Goal: Transaction & Acquisition: Subscribe to service/newsletter

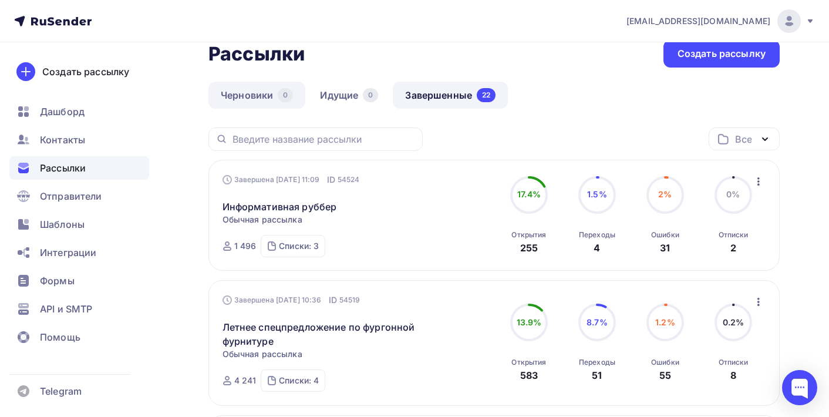
scroll to position [9, 0]
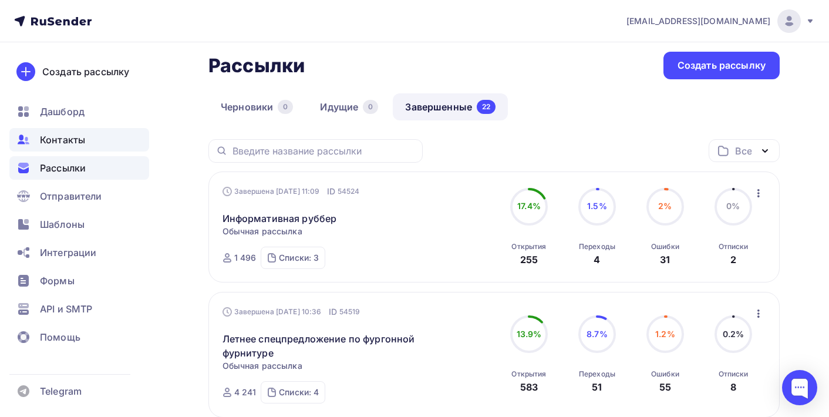
click at [76, 137] on span "Контакты" at bounding box center [62, 140] width 45 height 14
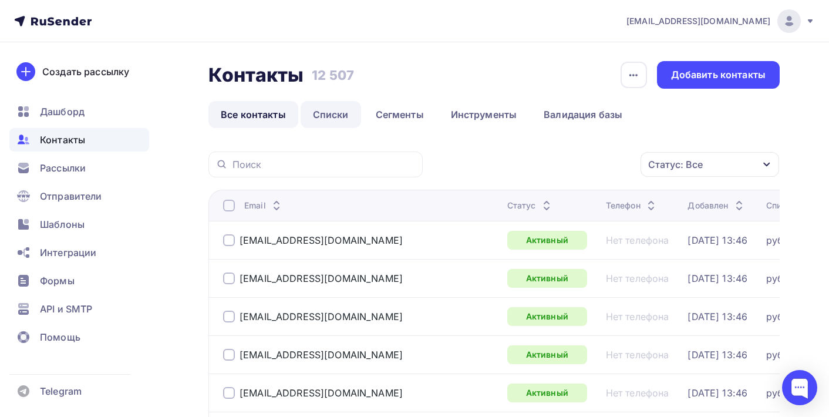
click at [323, 117] on link "Списки" at bounding box center [330, 114] width 60 height 27
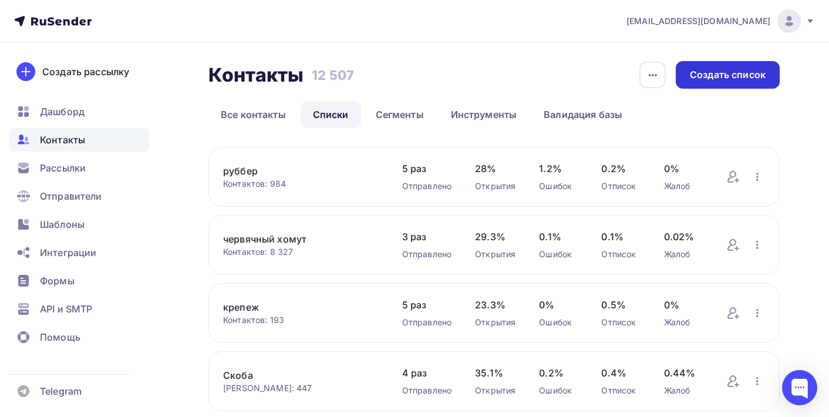
click at [721, 84] on div "Создать список" at bounding box center [727, 75] width 104 height 28
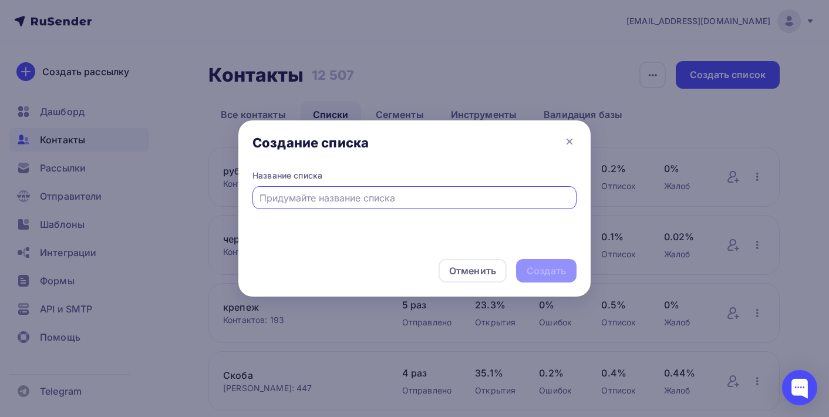
click at [475, 198] on input "text" at bounding box center [414, 198] width 310 height 14
type input "Кадетские корпуса"
click at [536, 282] on div "Создать" at bounding box center [546, 270] width 60 height 23
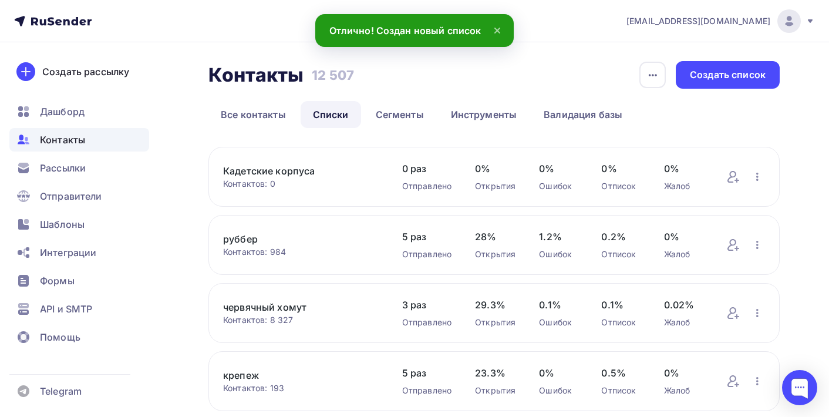
click at [541, 272] on div "Создать" at bounding box center [545, 270] width 39 height 13
click at [264, 177] on link "Кадетские корпуса" at bounding box center [301, 171] width 156 height 14
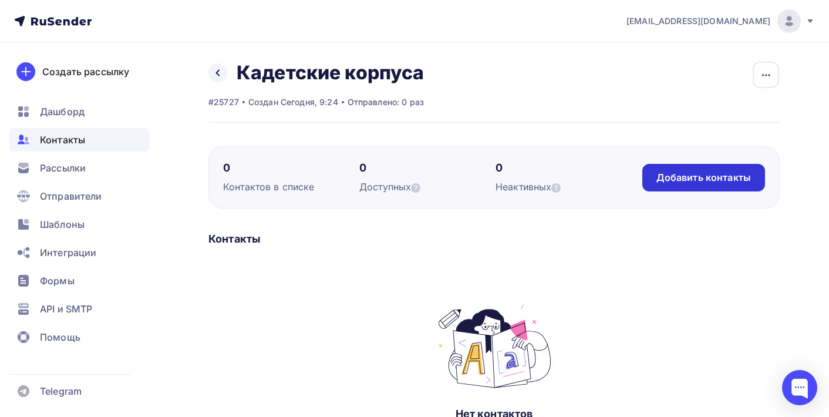
click at [731, 185] on div "Добавить контакты" at bounding box center [703, 178] width 123 height 28
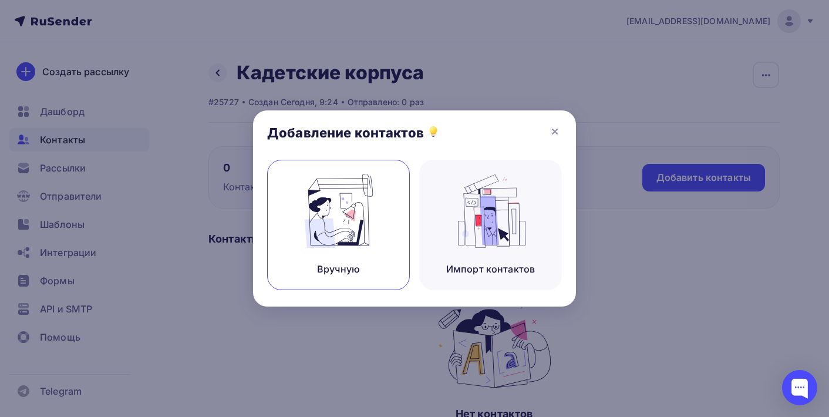
click at [353, 231] on img at bounding box center [338, 211] width 79 height 74
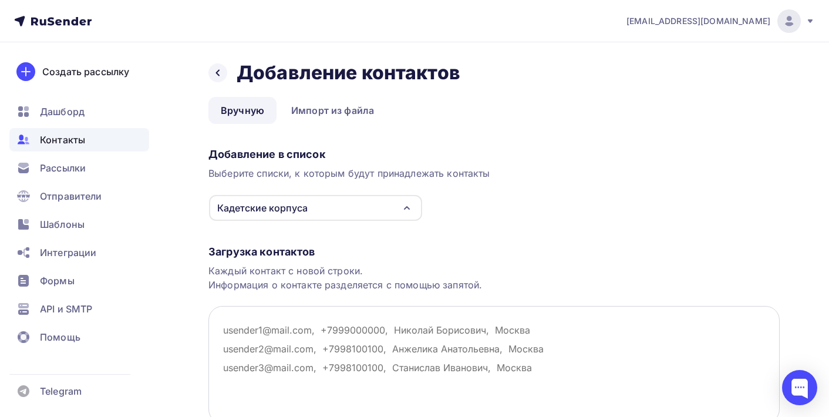
click at [325, 322] on textarea at bounding box center [493, 364] width 571 height 117
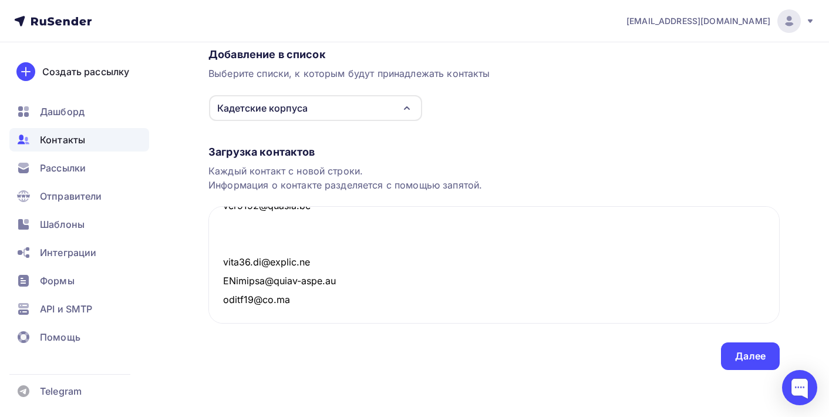
scroll to position [100, 0]
type textarea "Loremips5003@dolo.si ametco.54@adip.el seddoeiusmodte@incidi.ut laboree@dolo.ma…"
click at [729, 350] on div "Далее" at bounding box center [750, 356] width 59 height 28
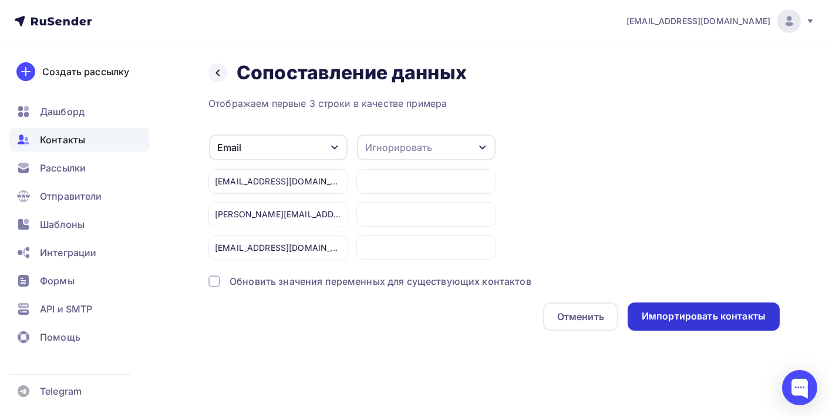
click at [712, 321] on div "Импортировать контакты" at bounding box center [703, 315] width 124 height 13
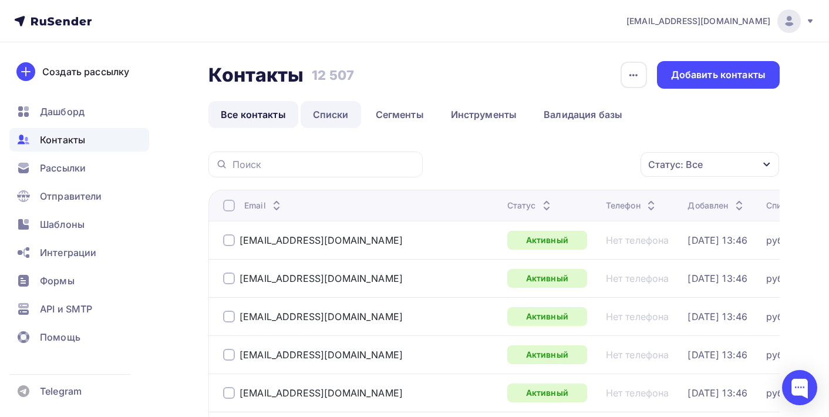
click at [333, 113] on link "Списки" at bounding box center [330, 114] width 60 height 27
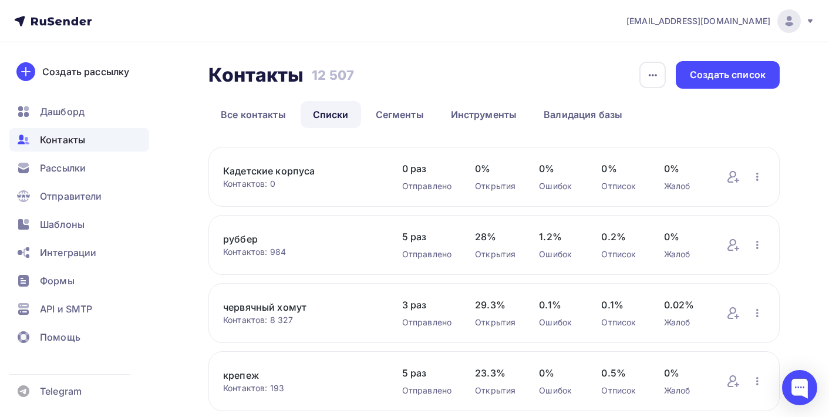
click at [352, 185] on div "Контактов: 0" at bounding box center [301, 184] width 156 height 12
click at [299, 173] on link "Кадетские корпуса" at bounding box center [301, 171] width 156 height 14
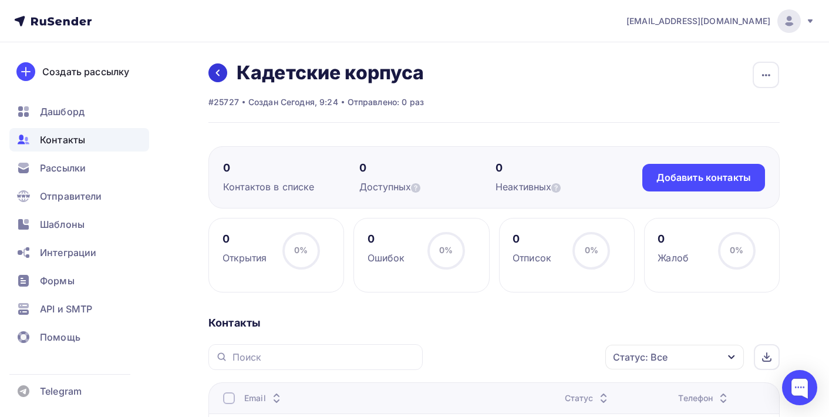
click at [218, 73] on icon at bounding box center [217, 72] width 9 height 9
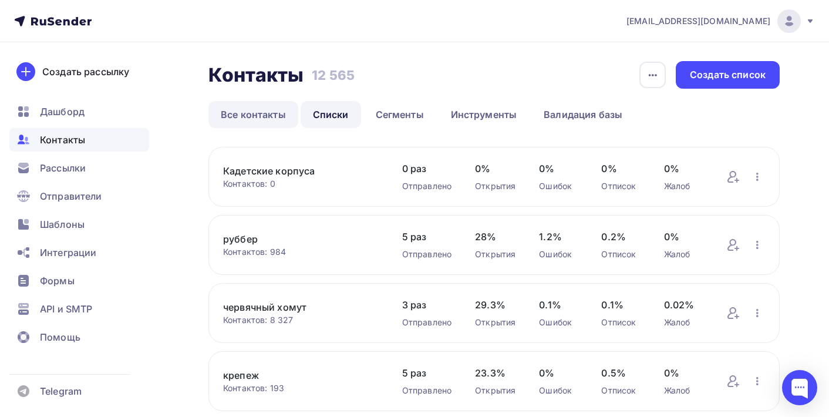
click at [265, 119] on link "Все контакты" at bounding box center [253, 114] width 90 height 27
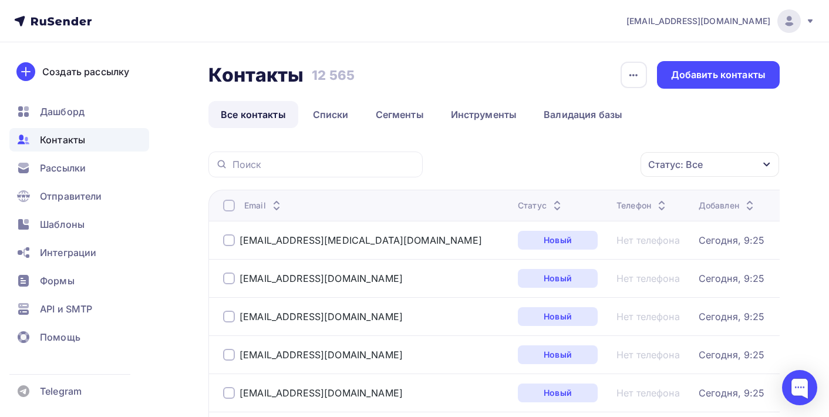
click at [555, 208] on icon at bounding box center [557, 208] width 5 height 2
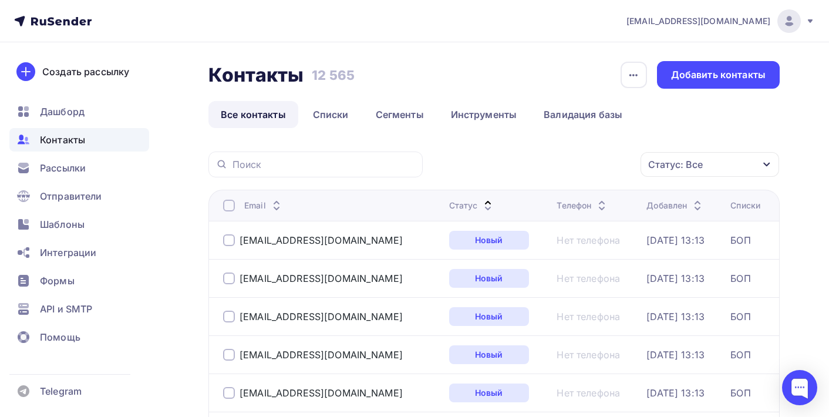
click at [481, 207] on icon at bounding box center [488, 208] width 14 height 14
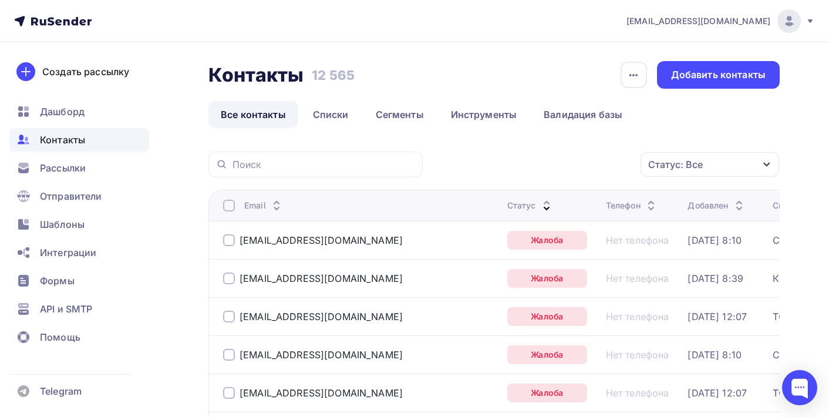
click at [229, 239] on div at bounding box center [229, 240] width 12 height 12
click at [229, 277] on div at bounding box center [229, 278] width 12 height 12
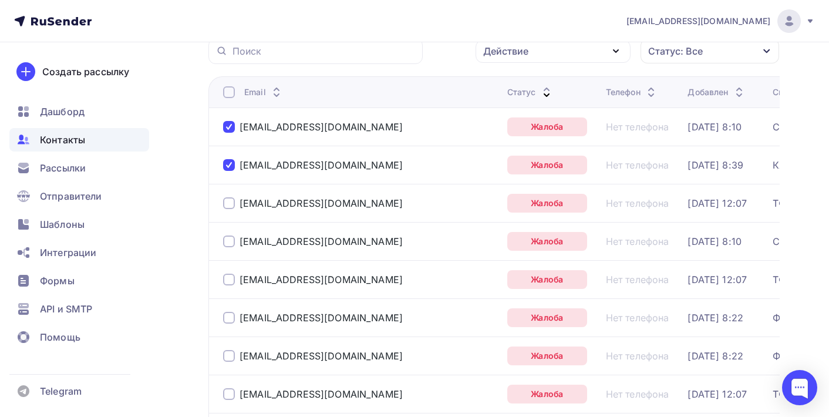
scroll to position [114, 0]
click at [227, 210] on div "[EMAIL_ADDRESS][DOMAIN_NAME]" at bounding box center [360, 202] width 275 height 19
click at [231, 203] on div at bounding box center [229, 203] width 12 height 12
click at [228, 245] on div at bounding box center [229, 241] width 12 height 12
click at [234, 285] on div "[EMAIL_ADDRESS][DOMAIN_NAME]" at bounding box center [360, 278] width 275 height 19
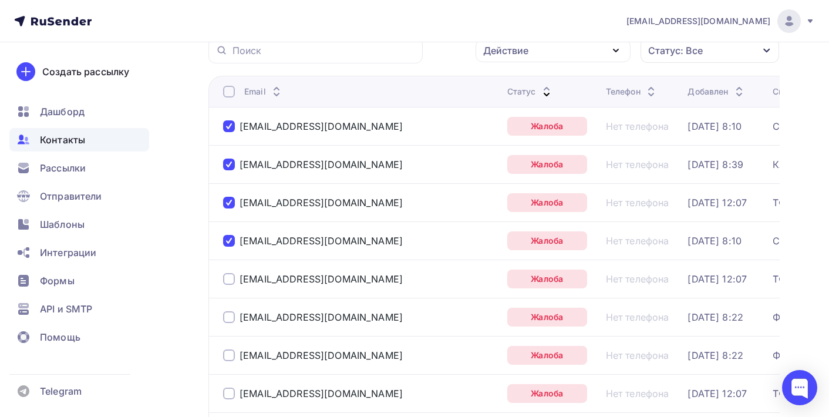
click at [229, 281] on div at bounding box center [229, 279] width 12 height 12
click at [229, 317] on div at bounding box center [229, 317] width 12 height 12
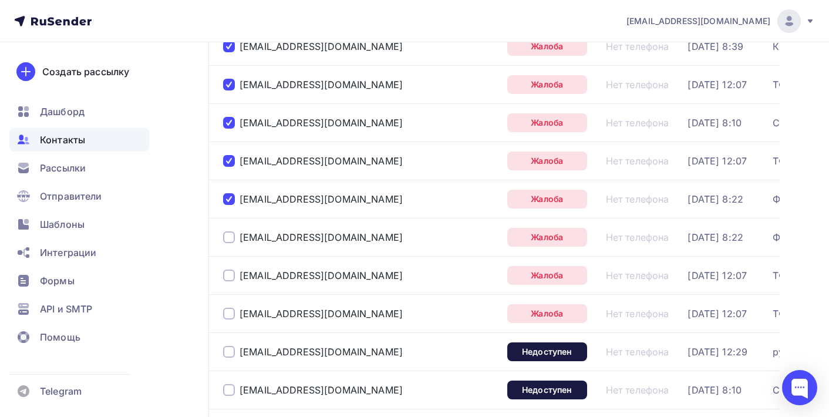
scroll to position [234, 0]
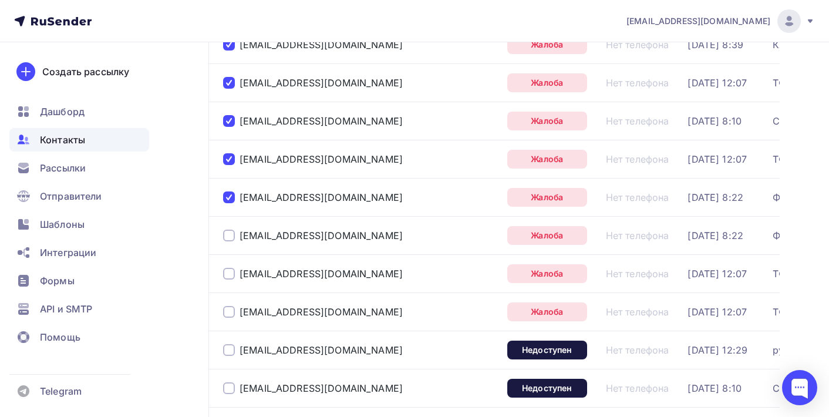
click at [232, 238] on div at bounding box center [229, 235] width 12 height 12
click at [230, 274] on div at bounding box center [229, 274] width 12 height 12
click at [230, 313] on div at bounding box center [229, 312] width 12 height 12
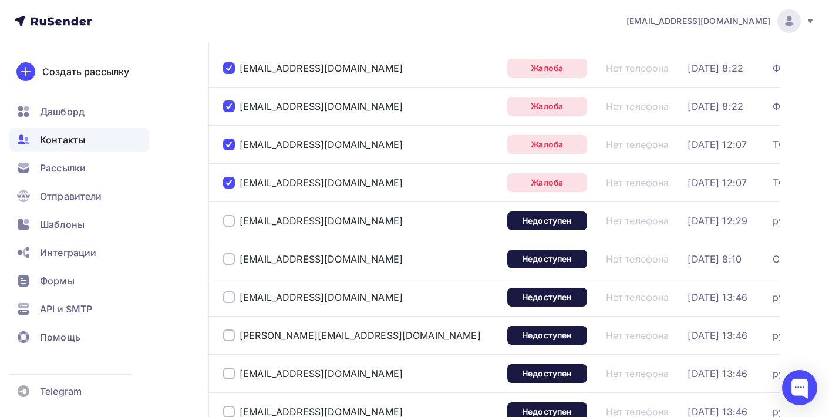
scroll to position [367, 0]
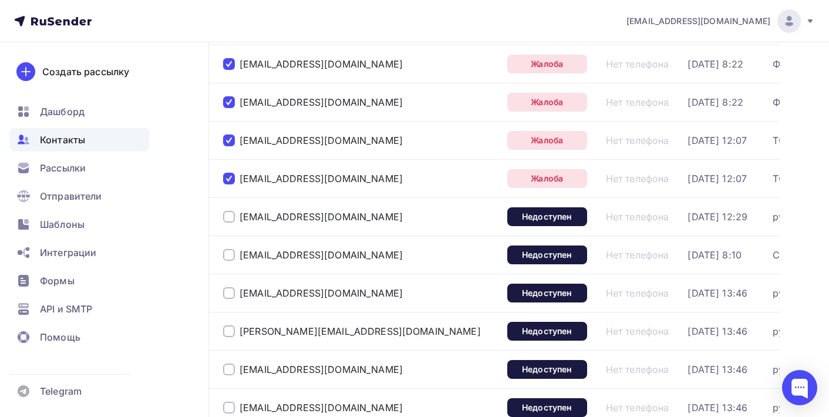
click at [230, 221] on div at bounding box center [229, 217] width 12 height 12
click at [229, 254] on div at bounding box center [229, 255] width 12 height 12
click at [230, 293] on div at bounding box center [229, 293] width 12 height 12
click at [230, 332] on div at bounding box center [229, 331] width 12 height 12
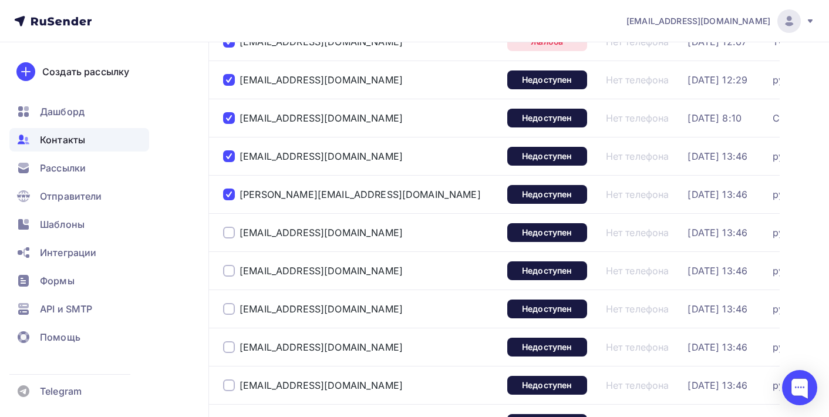
scroll to position [519, 0]
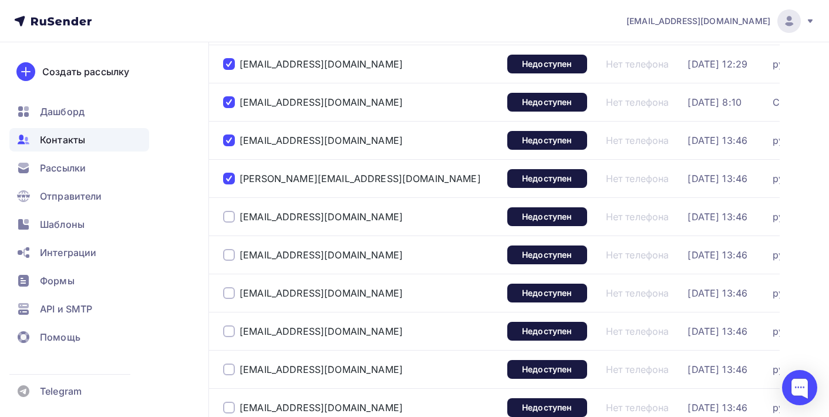
click at [229, 220] on div at bounding box center [229, 217] width 12 height 12
click at [228, 257] on div at bounding box center [229, 255] width 12 height 12
click at [228, 291] on div at bounding box center [229, 293] width 12 height 12
click at [233, 335] on div at bounding box center [229, 331] width 12 height 12
click at [230, 371] on div at bounding box center [229, 369] width 12 height 12
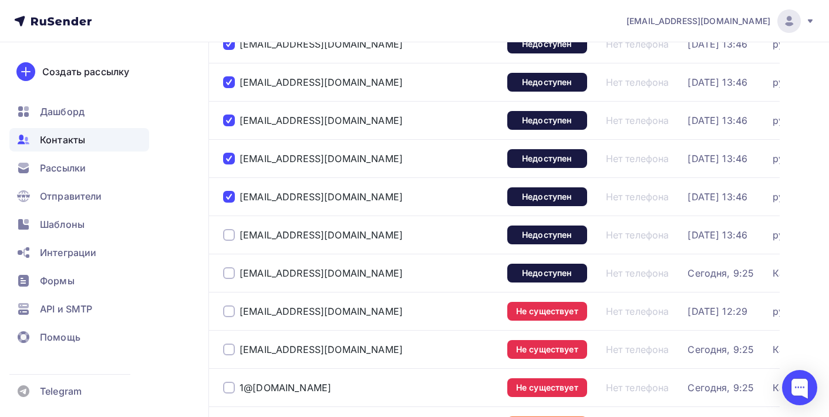
scroll to position [701, 0]
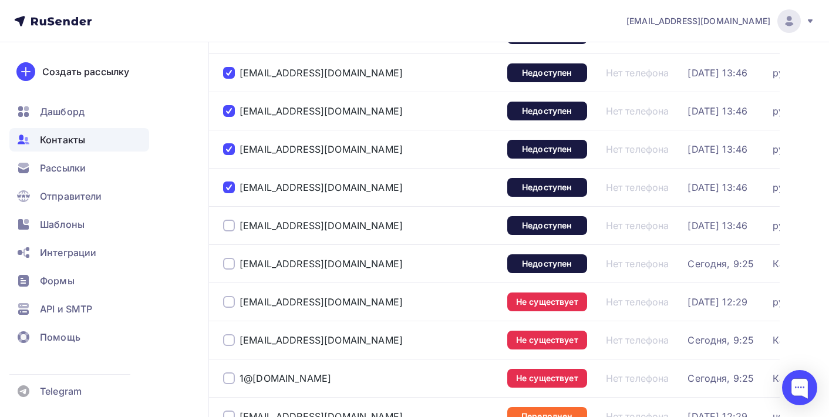
click at [226, 225] on div at bounding box center [229, 225] width 12 height 12
click at [227, 265] on div at bounding box center [229, 264] width 12 height 12
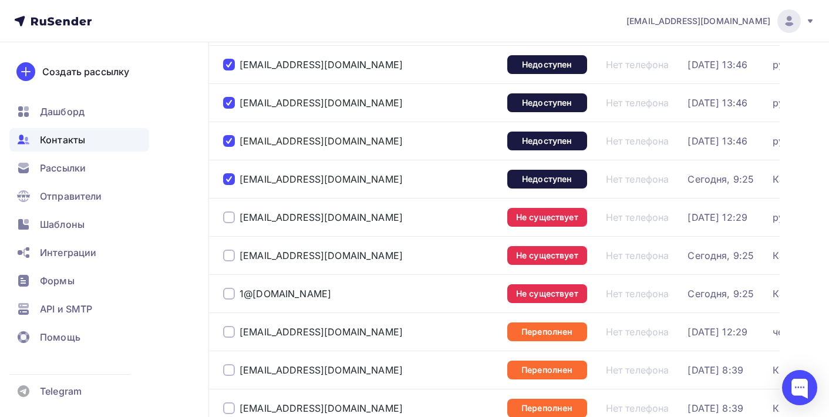
scroll to position [786, 0]
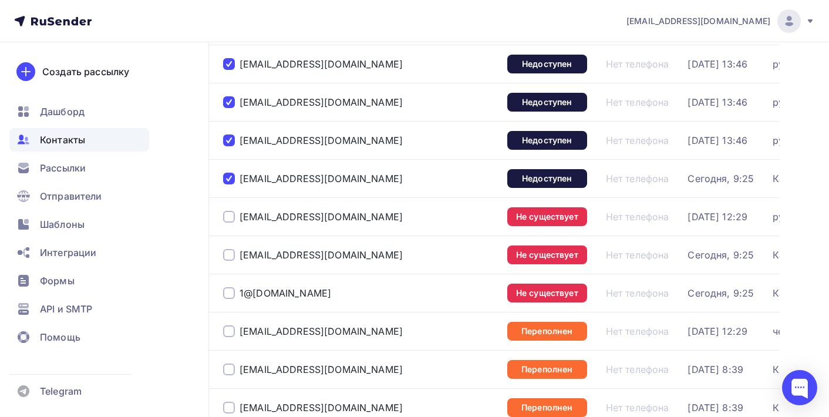
click at [232, 217] on div at bounding box center [229, 217] width 12 height 12
drag, startPoint x: 231, startPoint y: 255, endPoint x: 230, endPoint y: 293, distance: 38.2
click at [231, 255] on div at bounding box center [229, 255] width 12 height 12
drag, startPoint x: 230, startPoint y: 293, endPoint x: 228, endPoint y: 257, distance: 35.8
click at [230, 293] on div at bounding box center [229, 293] width 12 height 12
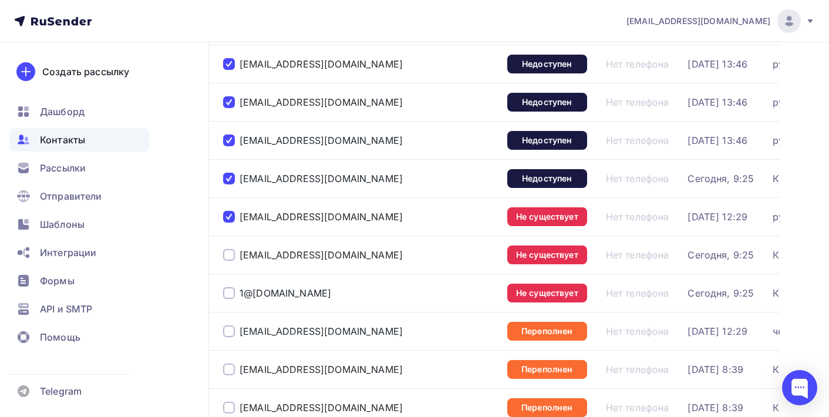
click at [228, 257] on div at bounding box center [229, 255] width 12 height 12
click at [229, 261] on div at bounding box center [229, 255] width 12 height 12
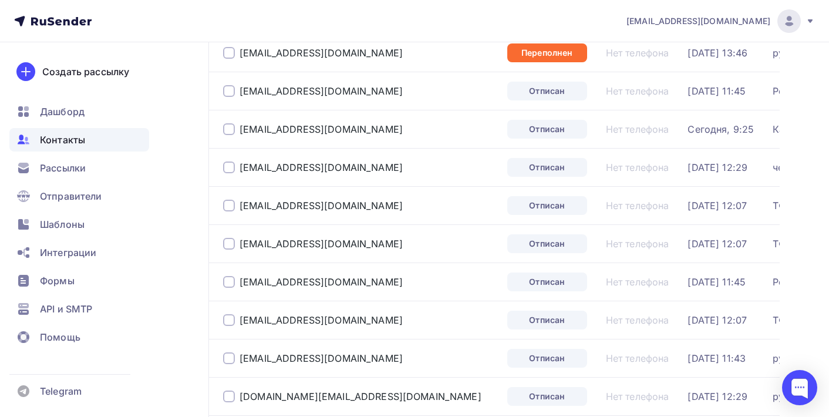
scroll to position [1632, 0]
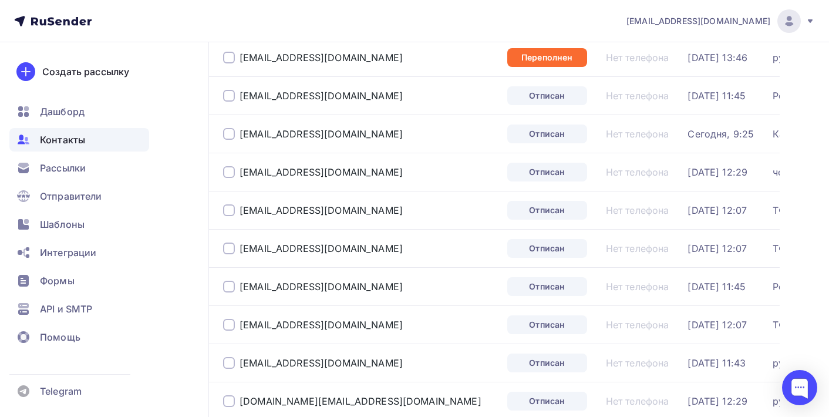
click at [229, 99] on div at bounding box center [229, 96] width 12 height 12
click at [229, 137] on div at bounding box center [229, 134] width 12 height 12
click at [231, 178] on div "[EMAIL_ADDRESS][DOMAIN_NAME]" at bounding box center [360, 172] width 275 height 19
click at [228, 170] on div at bounding box center [229, 172] width 12 height 12
click at [229, 210] on div at bounding box center [229, 210] width 12 height 12
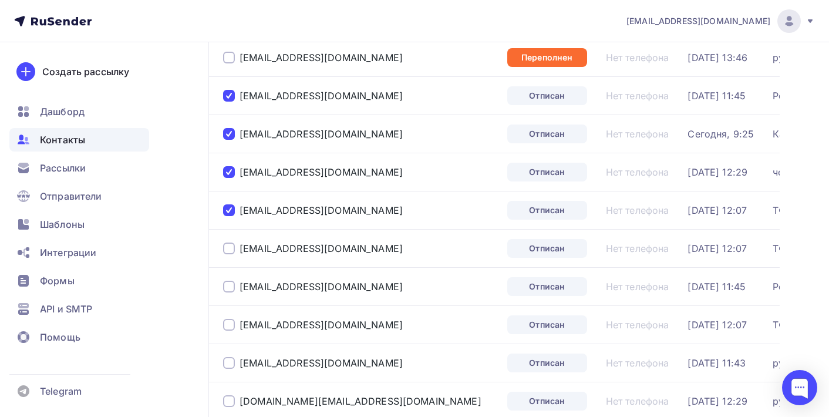
click at [231, 247] on div at bounding box center [229, 248] width 12 height 12
click at [231, 286] on div at bounding box center [229, 287] width 12 height 12
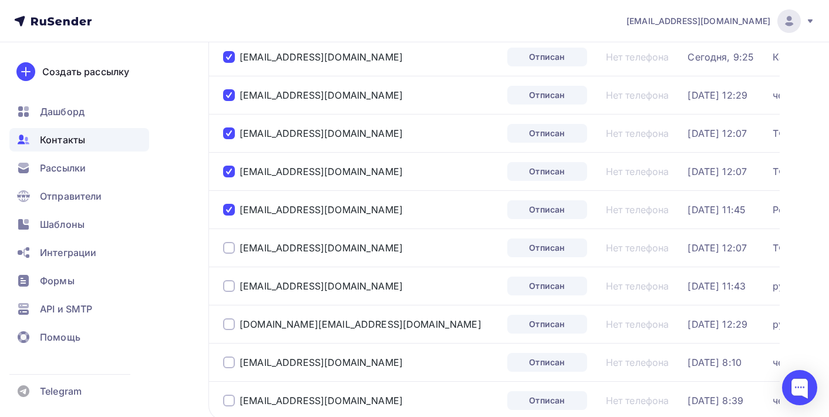
scroll to position [1732, 0]
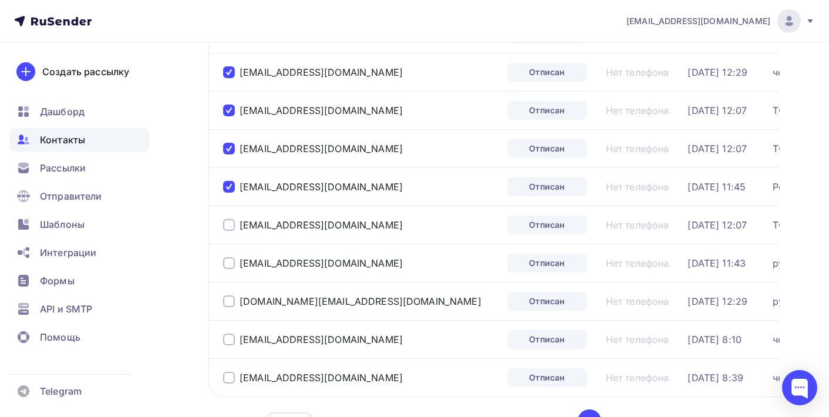
click at [230, 225] on div at bounding box center [229, 225] width 12 height 12
click at [230, 265] on div at bounding box center [229, 263] width 12 height 12
click at [230, 300] on div at bounding box center [229, 301] width 12 height 12
click at [230, 339] on div at bounding box center [229, 339] width 12 height 12
click at [230, 377] on div at bounding box center [229, 377] width 12 height 12
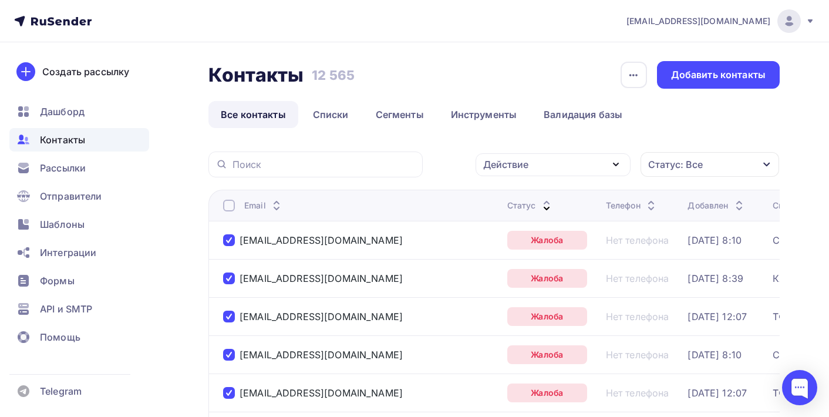
scroll to position [0, 0]
click at [616, 164] on icon "button" at bounding box center [616, 164] width 14 height 14
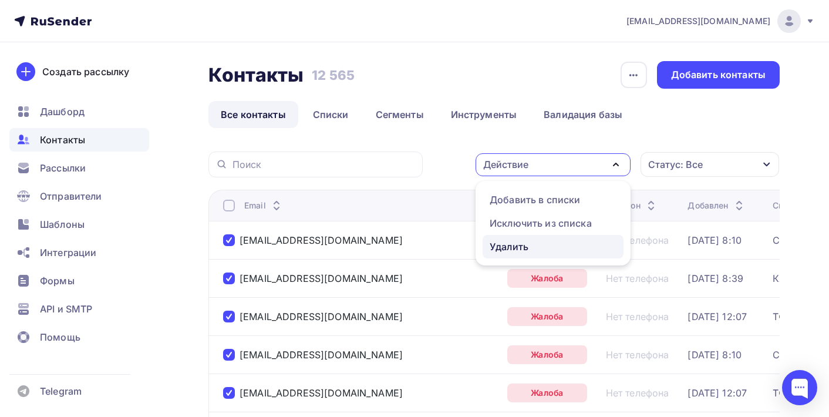
click at [504, 248] on div "Удалить" at bounding box center [508, 246] width 39 height 14
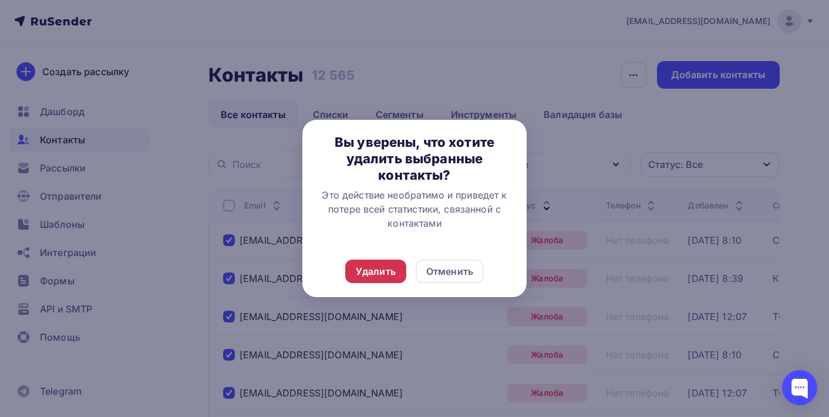
click at [387, 274] on div "Удалить" at bounding box center [376, 271] width 40 height 14
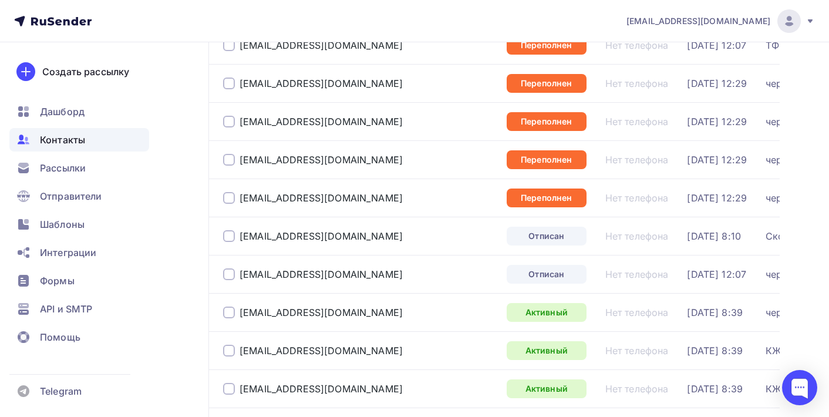
scroll to position [620, 0]
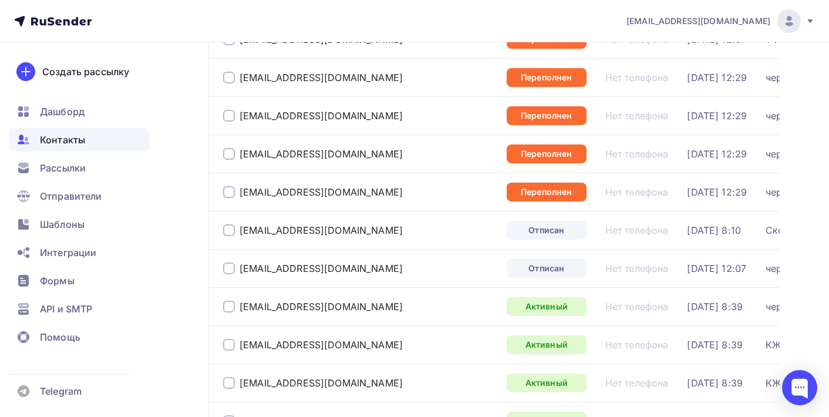
click at [225, 234] on div at bounding box center [229, 230] width 12 height 12
click at [229, 266] on div at bounding box center [229, 268] width 12 height 12
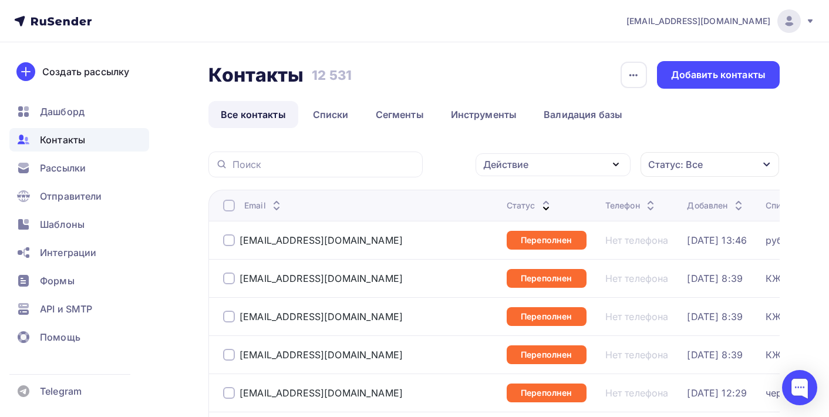
scroll to position [0, 0]
click at [586, 165] on div "Действие" at bounding box center [552, 164] width 155 height 23
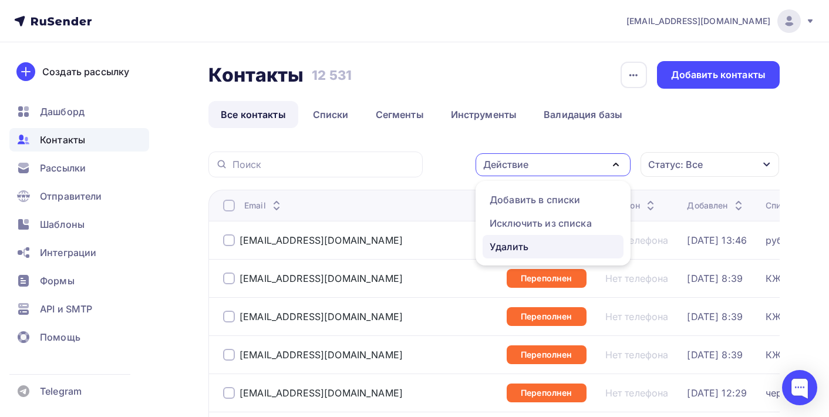
click at [553, 249] on div "Удалить" at bounding box center [552, 246] width 127 height 14
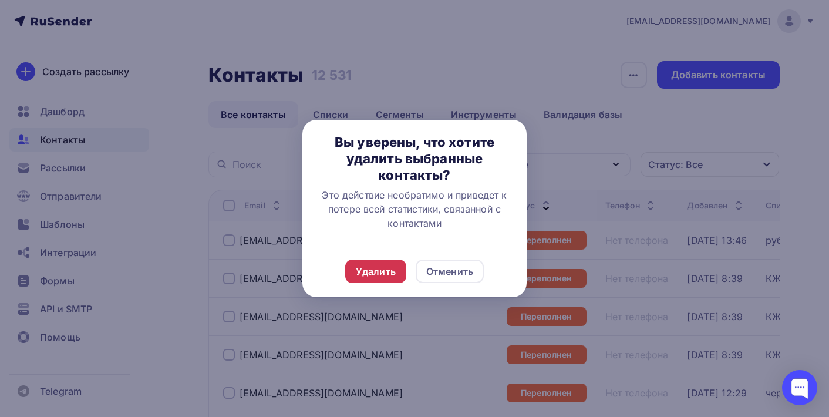
click at [389, 271] on div "Удалить" at bounding box center [376, 271] width 40 height 14
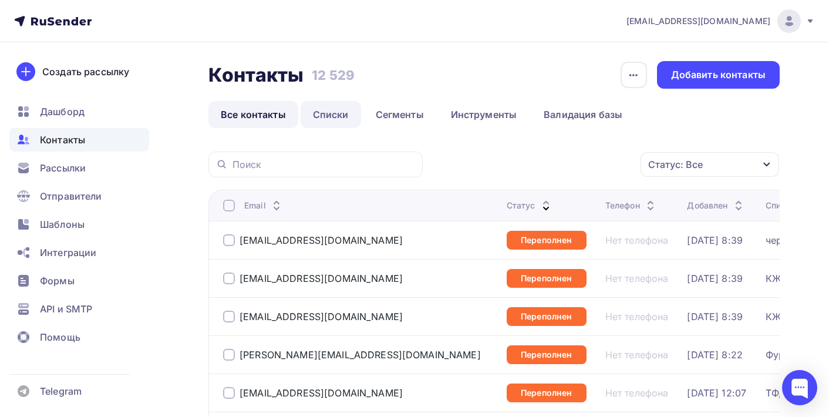
click at [342, 112] on link "Списки" at bounding box center [330, 114] width 60 height 27
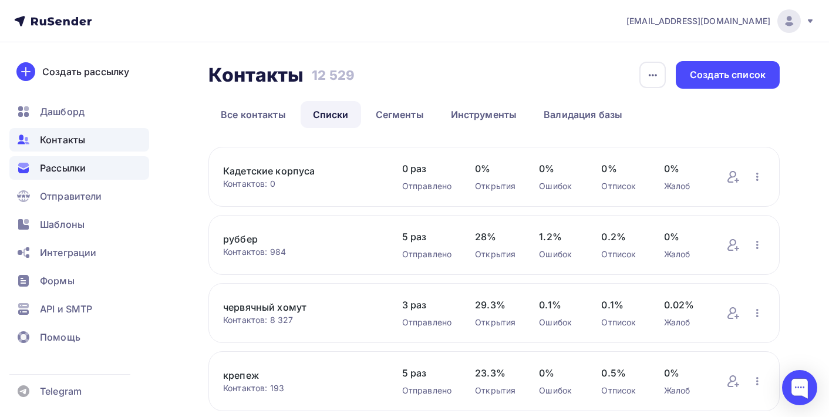
click at [62, 171] on span "Рассылки" at bounding box center [63, 168] width 46 height 14
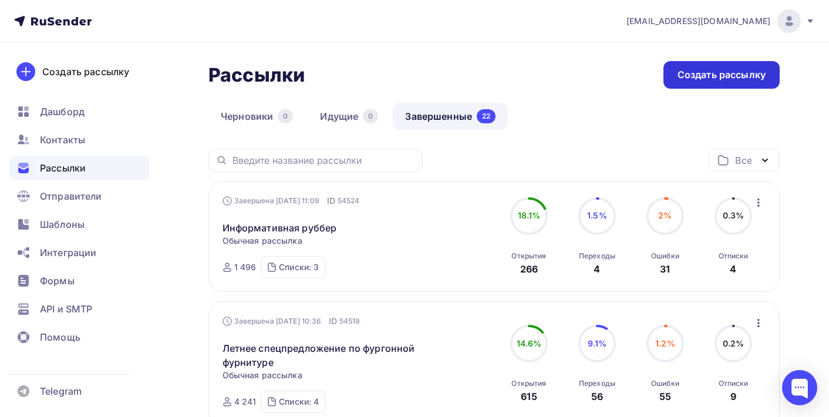
click at [736, 73] on div "Создать рассылку" at bounding box center [721, 74] width 88 height 13
drag, startPoint x: 736, startPoint y: 73, endPoint x: 393, endPoint y: 338, distance: 433.0
click at [736, 73] on div at bounding box center [414, 208] width 829 height 417
click at [730, 78] on div "Создать рассылку" at bounding box center [721, 74] width 88 height 13
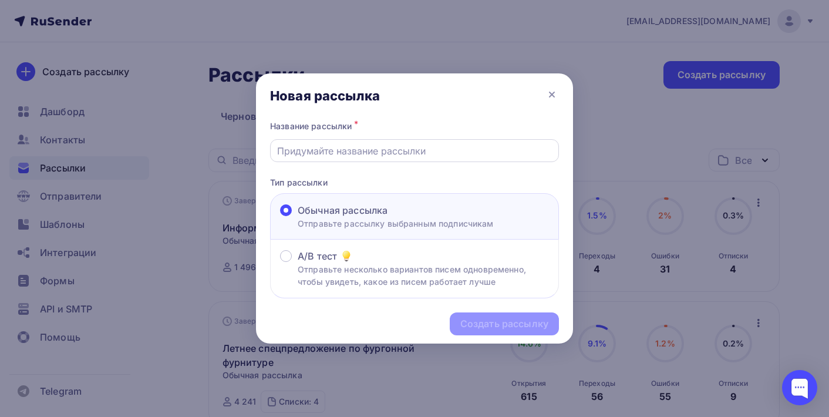
click at [403, 151] on input "text" at bounding box center [414, 151] width 275 height 14
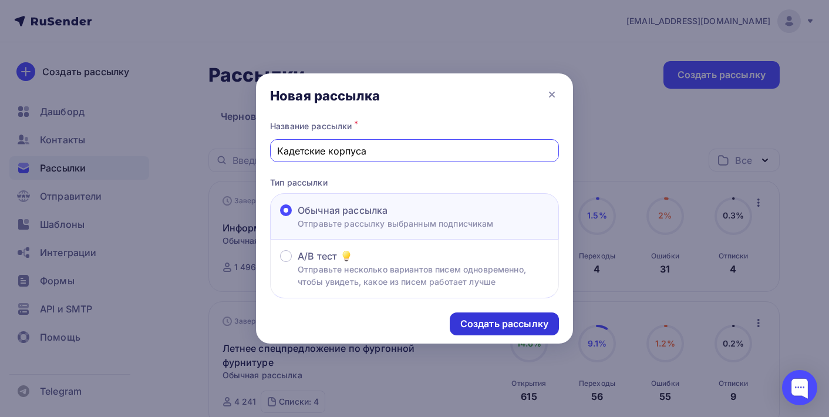
type input "Кадетские корпуса"
click at [493, 329] on div "Создать рассылку" at bounding box center [504, 323] width 88 height 13
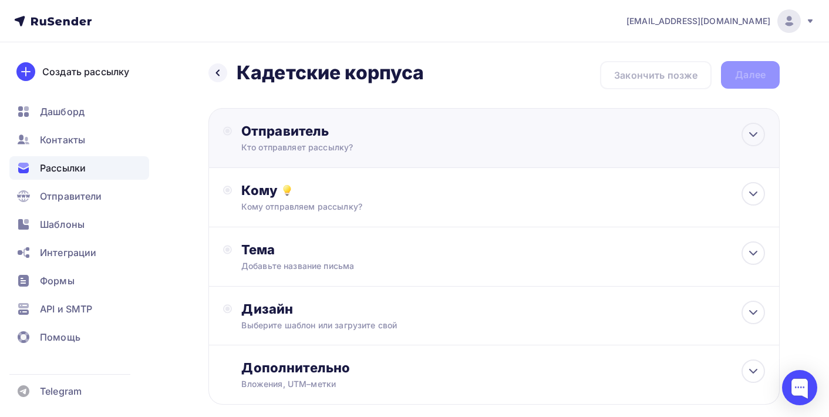
click at [664, 141] on div "Отправитель Кто отправляет рассылку? Email * aasuhoruk@yandex.ru info@zavod-tru…" at bounding box center [493, 138] width 571 height 60
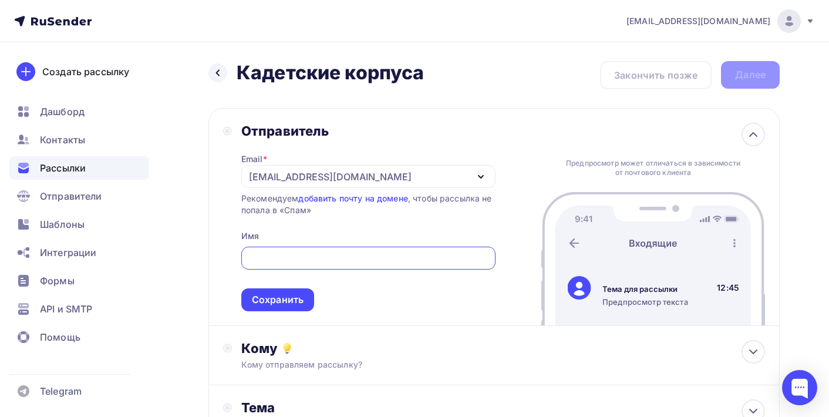
click at [482, 185] on div "[EMAIL_ADDRESS][DOMAIN_NAME]" at bounding box center [368, 176] width 254 height 23
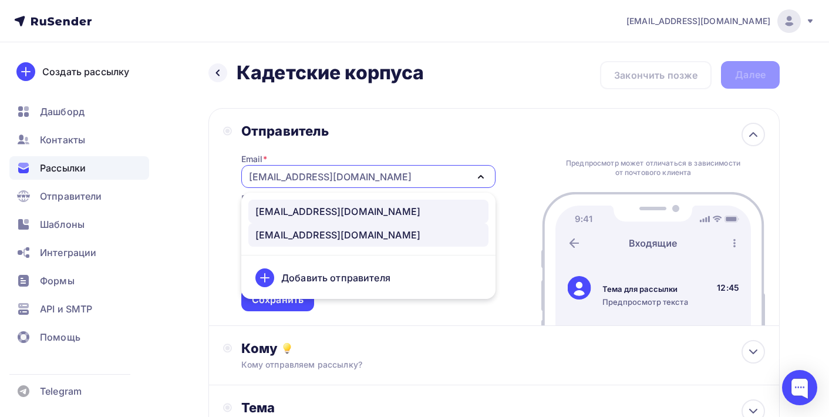
click at [392, 217] on div "info@zavod-trud.store" at bounding box center [368, 211] width 226 height 14
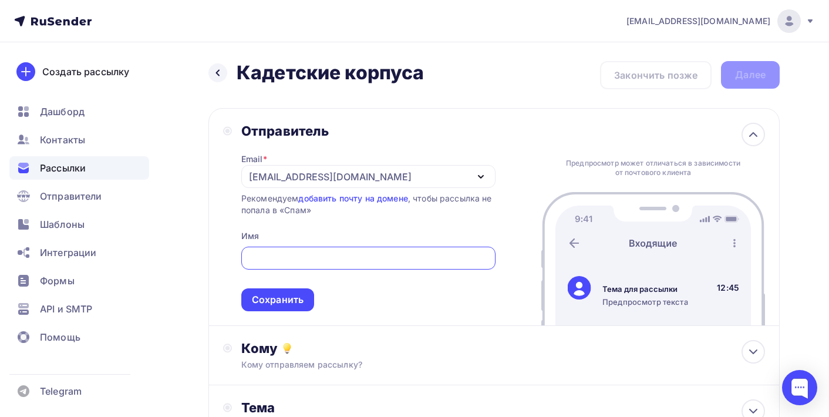
click at [316, 263] on input "text" at bounding box center [368, 258] width 241 height 14
type input "Завод Труд"
click at [258, 305] on div "Сохранить" at bounding box center [278, 299] width 52 height 13
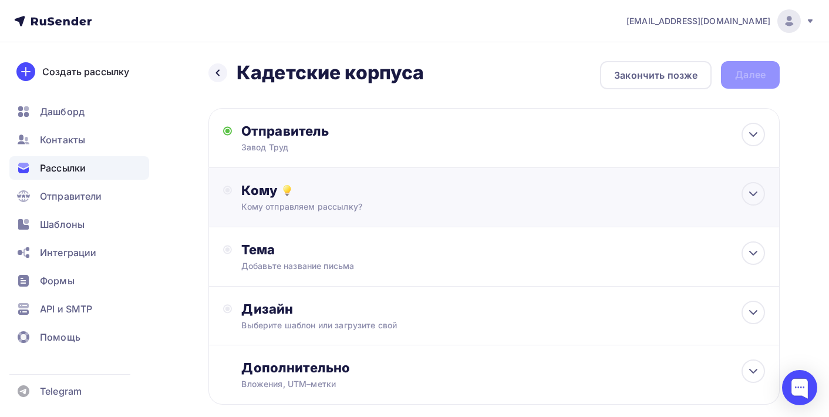
click at [353, 208] on div "Кому отправляем рассылку?" at bounding box center [476, 207] width 471 height 12
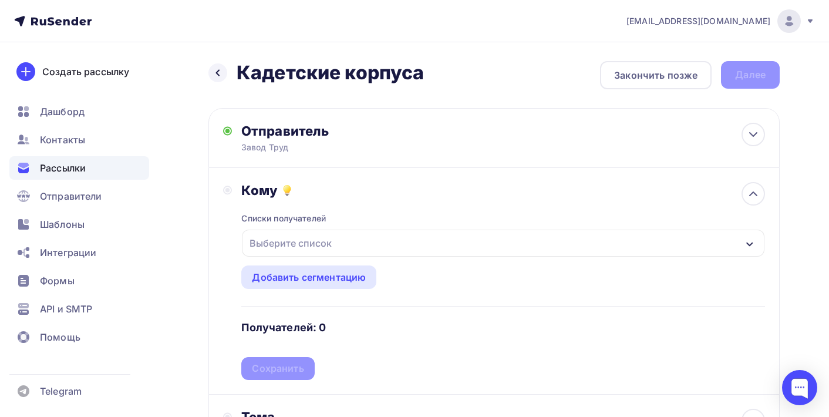
click at [298, 251] on div "Выберите список" at bounding box center [291, 242] width 92 height 21
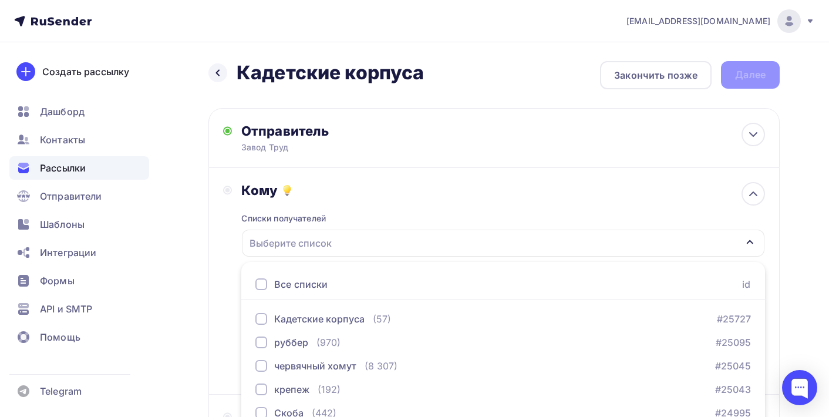
scroll to position [150, 0]
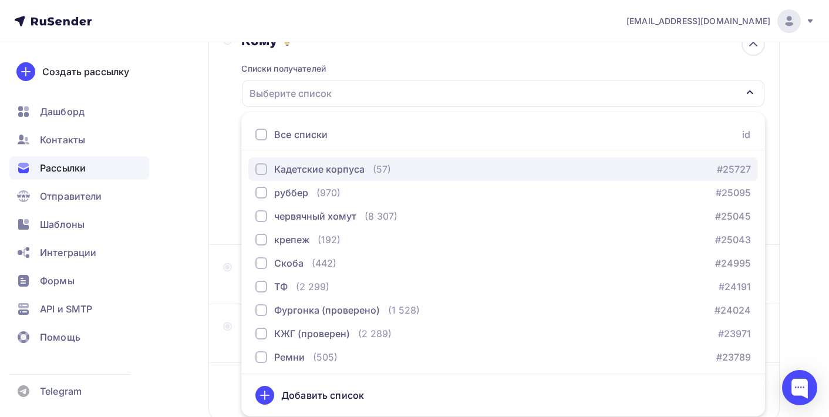
click at [263, 168] on div "button" at bounding box center [261, 169] width 12 height 12
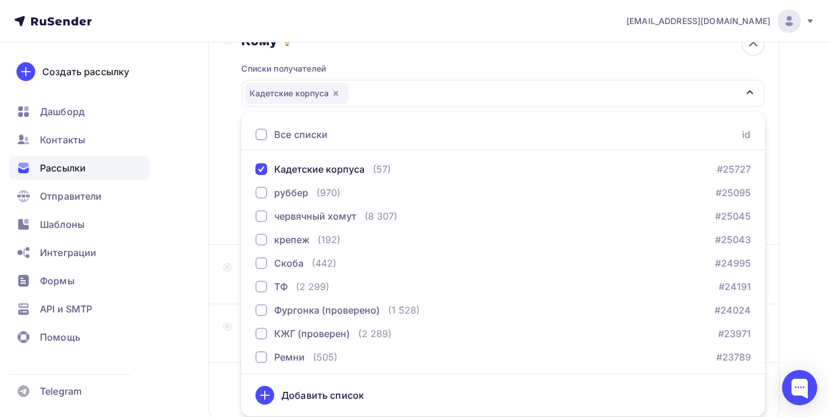
click at [217, 163] on div "Кому Списки получателей Кадетские корпуса Все списки id Кадетские корпуса (57) …" at bounding box center [493, 131] width 571 height 227
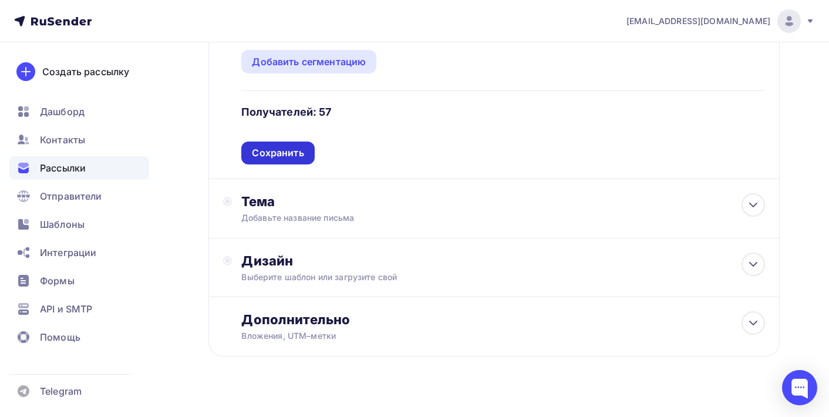
click at [282, 160] on div "Сохранить" at bounding box center [278, 152] width 52 height 13
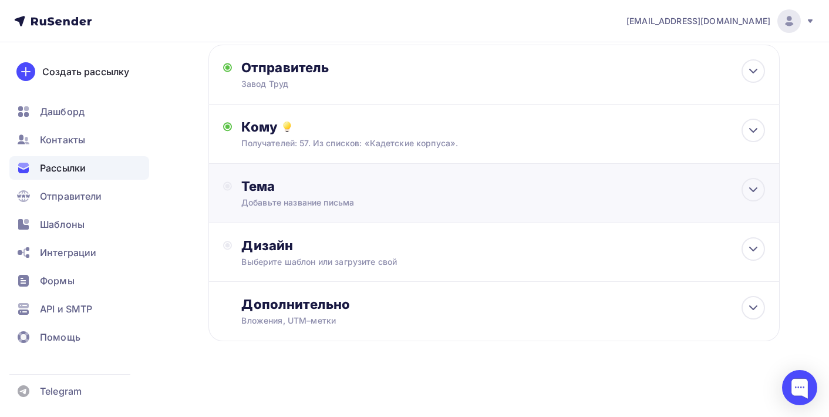
click at [370, 197] on div "Добавьте название письма" at bounding box center [345, 203] width 209 height 12
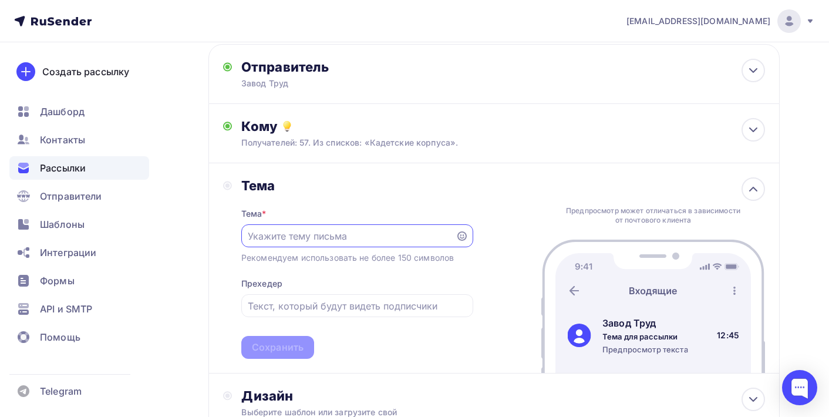
scroll to position [0, 0]
click at [366, 235] on input "text" at bounding box center [348, 236] width 201 height 14
type input "Ремни для кадетов"
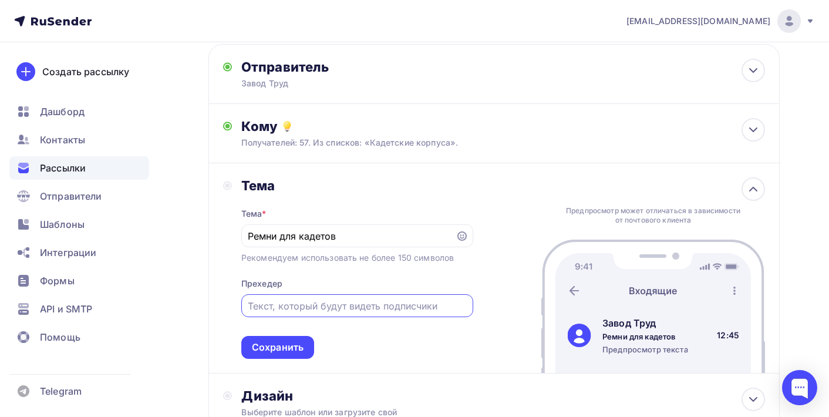
click at [367, 308] on input "text" at bounding box center [357, 306] width 218 height 14
type input "От производителя"
click at [271, 354] on div "Сохранить" at bounding box center [278, 346] width 52 height 13
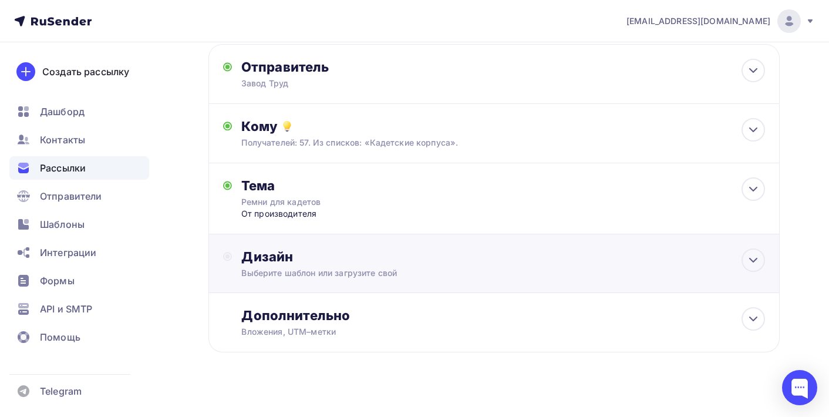
click at [346, 271] on div "Выберите шаблон или загрузите свой" at bounding box center [476, 273] width 471 height 12
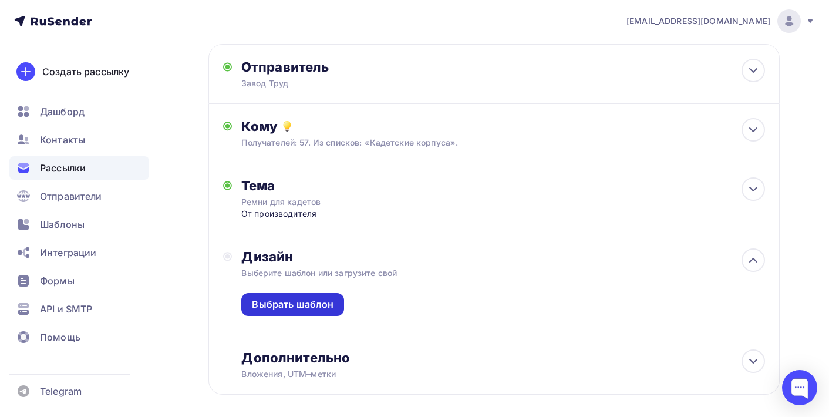
click at [310, 308] on div "Выбрать шаблон" at bounding box center [293, 304] width 82 height 13
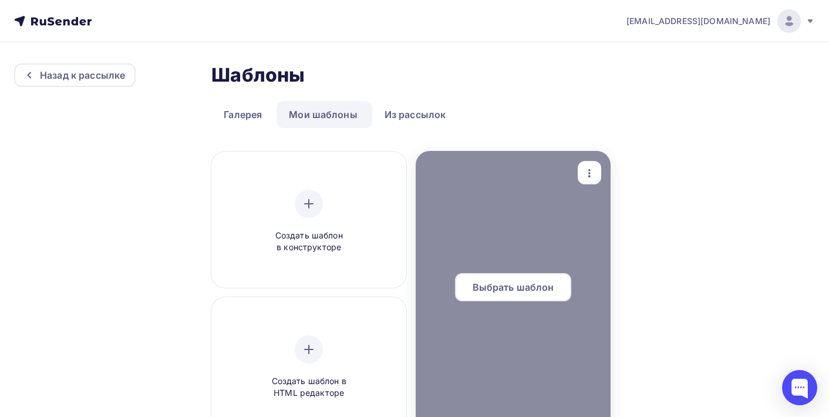
click at [498, 241] on div at bounding box center [513, 292] width 195 height 282
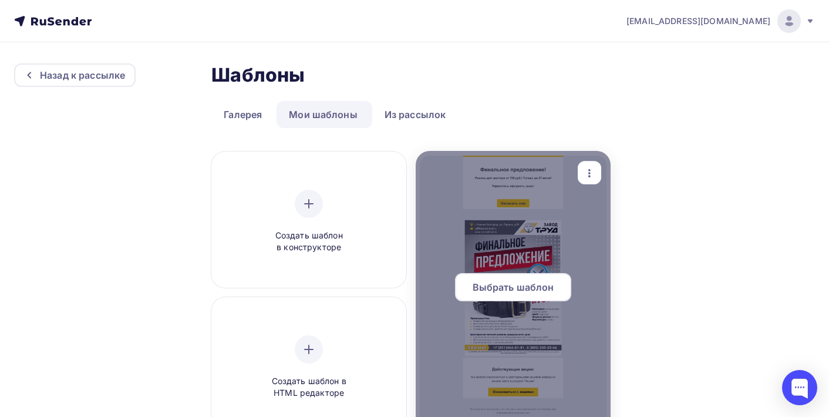
click at [506, 290] on span "Выбрать шаблон" at bounding box center [513, 287] width 82 height 14
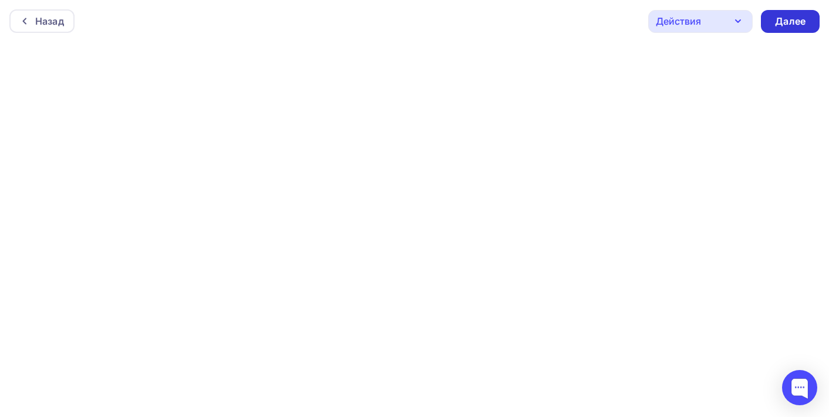
click at [789, 21] on div "Далее" at bounding box center [790, 21] width 31 height 13
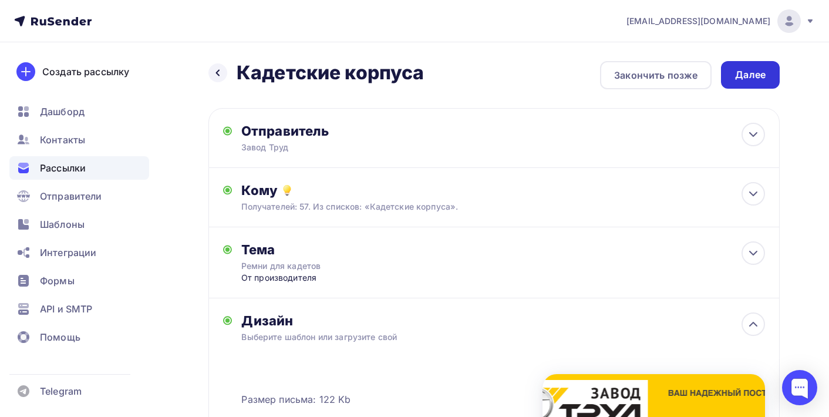
click at [754, 80] on div "Далее" at bounding box center [750, 74] width 31 height 13
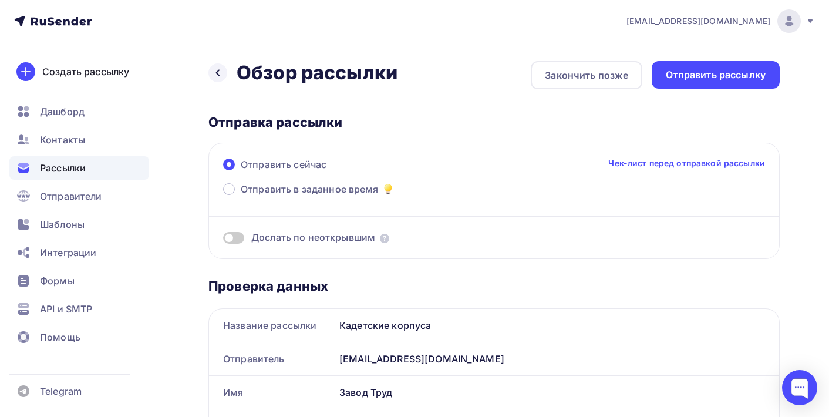
click at [754, 80] on div "Отправить рассылку" at bounding box center [716, 74] width 100 height 13
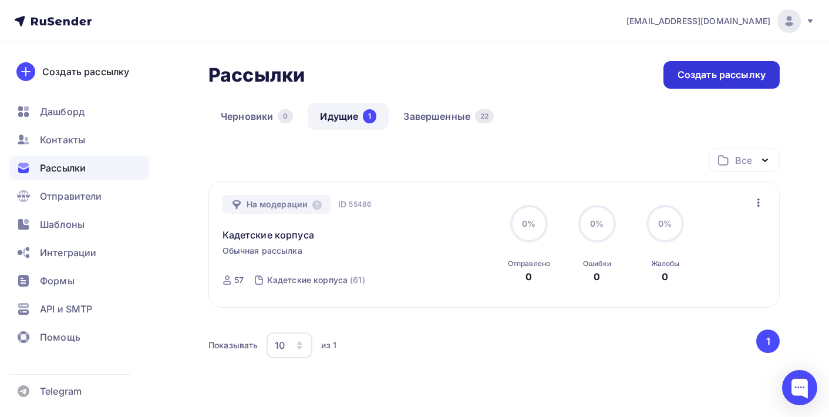
click at [735, 70] on div "Создать рассылку" at bounding box center [721, 74] width 88 height 13
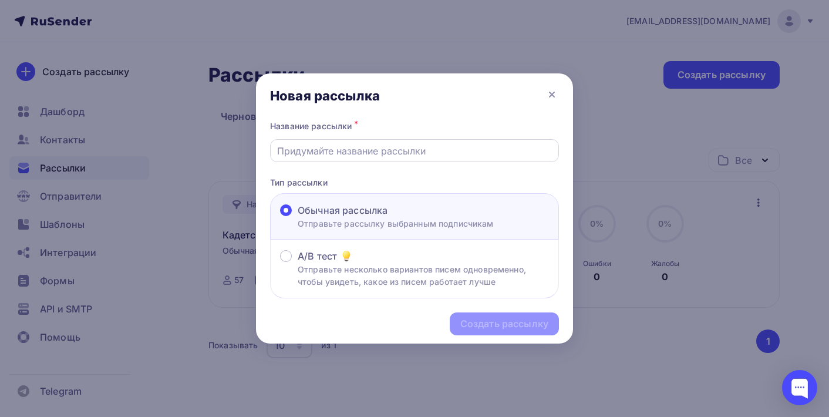
click at [446, 154] on input "text" at bounding box center [414, 151] width 275 height 14
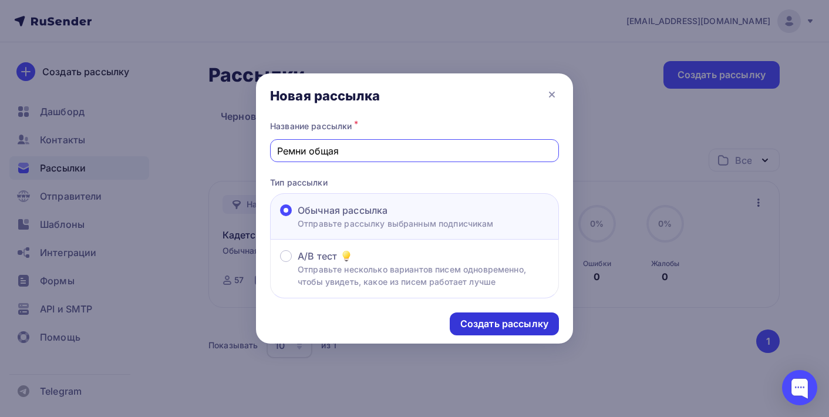
type input "Ремни общая"
click at [518, 326] on div "Создать рассылку" at bounding box center [504, 323] width 88 height 13
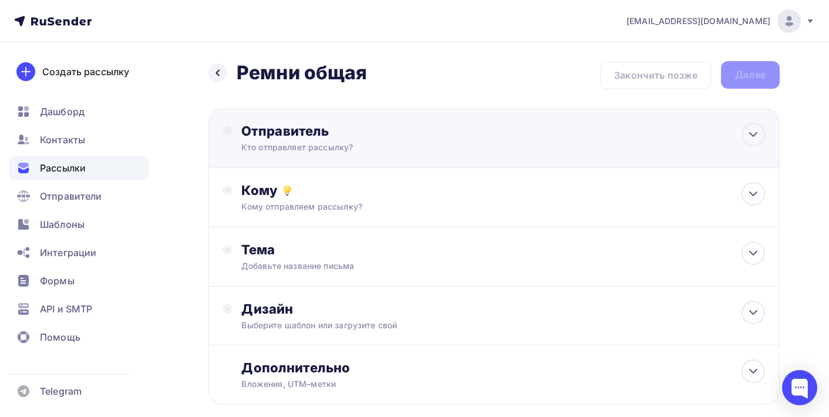
click at [443, 150] on div "Кто отправляет рассылку?" at bounding box center [355, 147] width 229 height 12
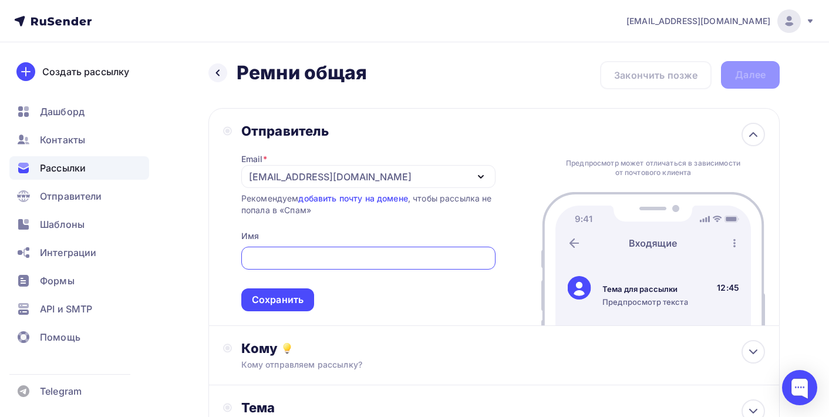
click at [397, 169] on div "[EMAIL_ADDRESS][DOMAIN_NAME]" at bounding box center [368, 176] width 254 height 23
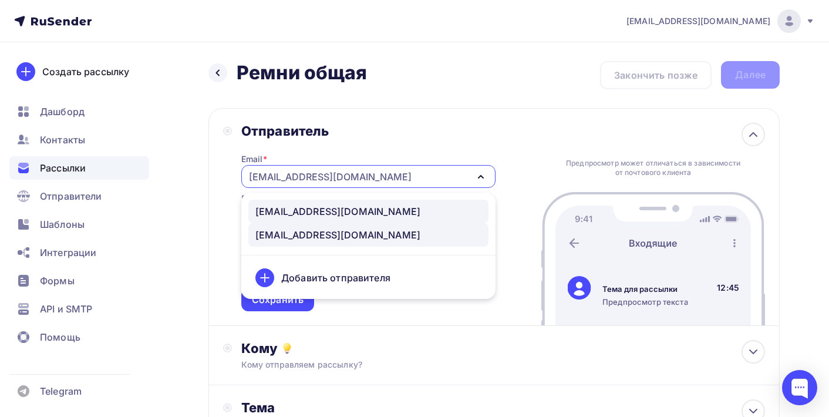
click at [386, 211] on div "info@zavod-trud.store" at bounding box center [368, 211] width 226 height 14
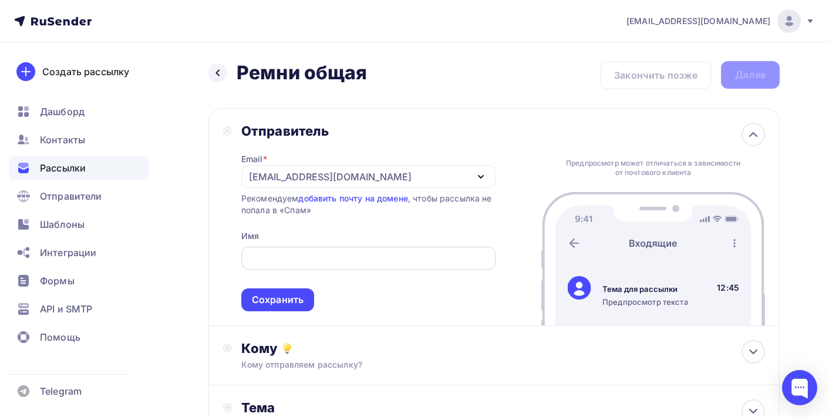
click at [363, 262] on input "text" at bounding box center [368, 258] width 241 height 14
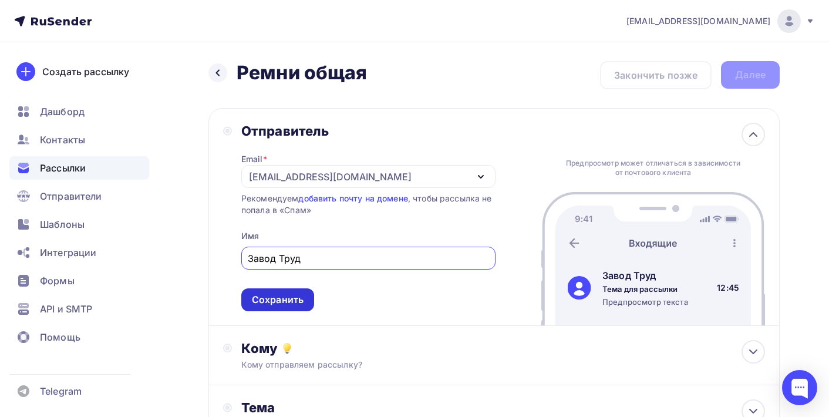
type input "Завод Труд"
click at [276, 309] on div "Сохранить" at bounding box center [277, 299] width 73 height 23
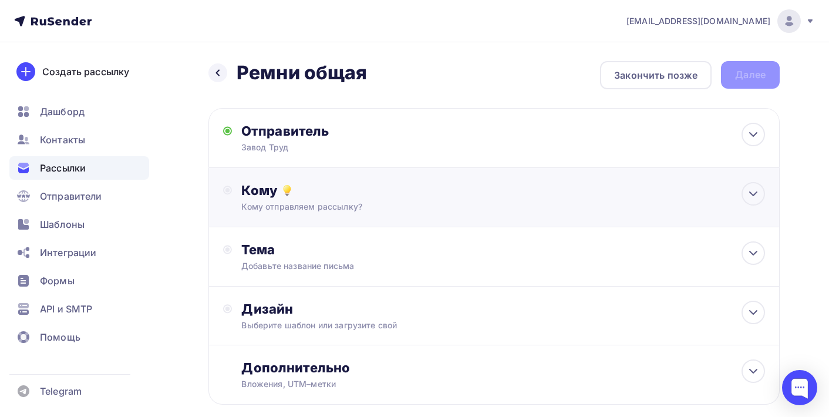
click at [380, 209] on div "Кому отправляем рассылку?" at bounding box center [476, 207] width 471 height 12
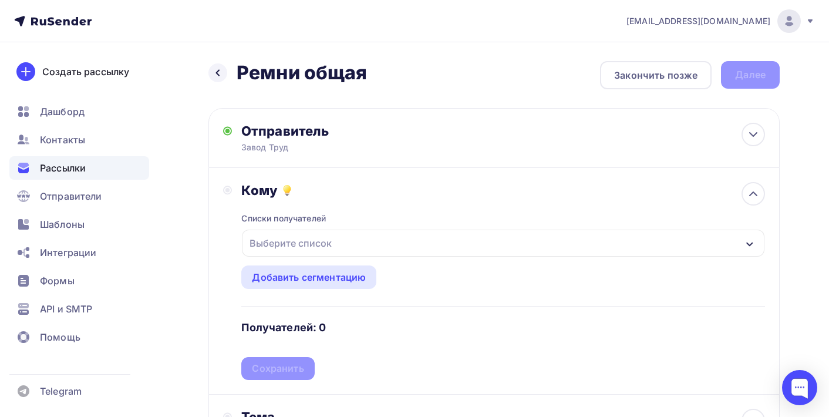
click at [360, 244] on div "Выберите список" at bounding box center [503, 242] width 522 height 27
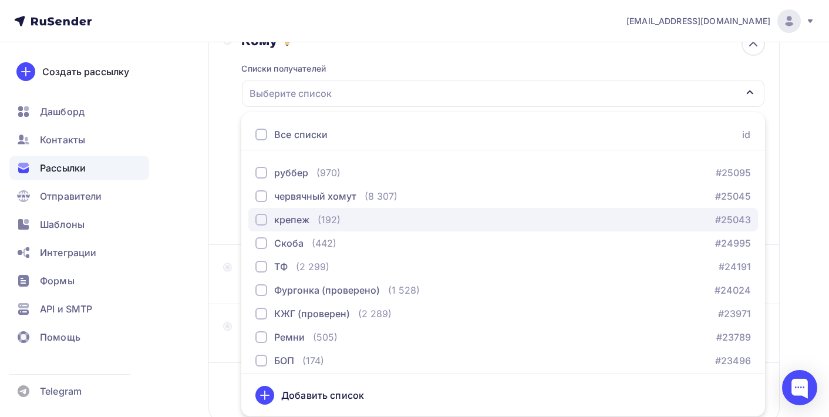
scroll to position [22, 0]
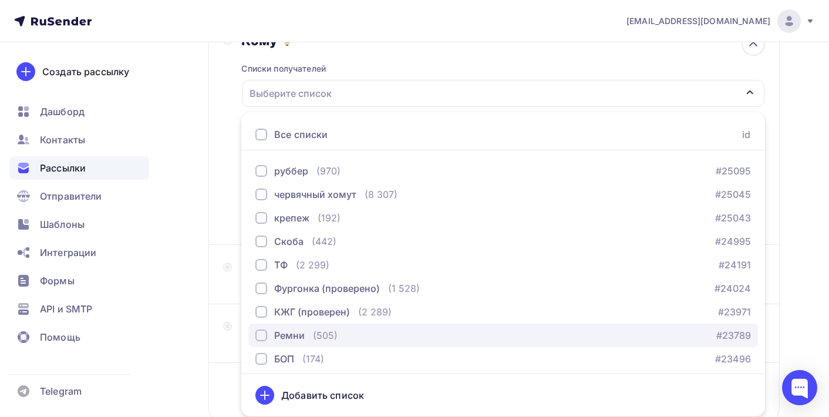
click at [267, 336] on div "button" at bounding box center [261, 335] width 12 height 12
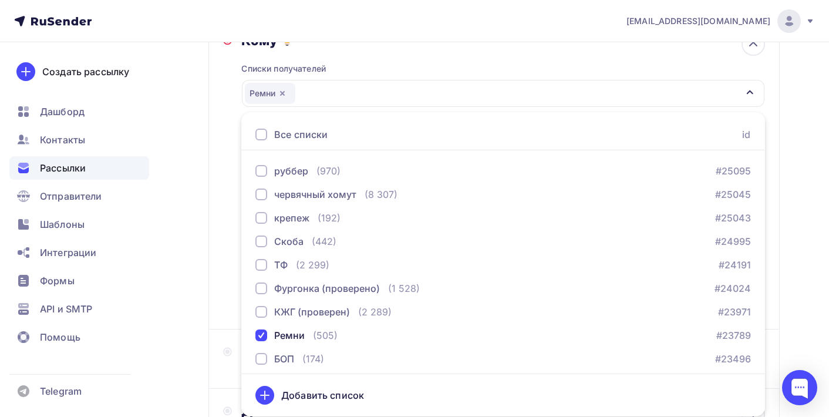
click at [222, 188] on div "Кому Списки получателей Ремни Все списки id Кадетские корпуса (57) #25727 руббе…" at bounding box center [493, 173] width 571 height 311
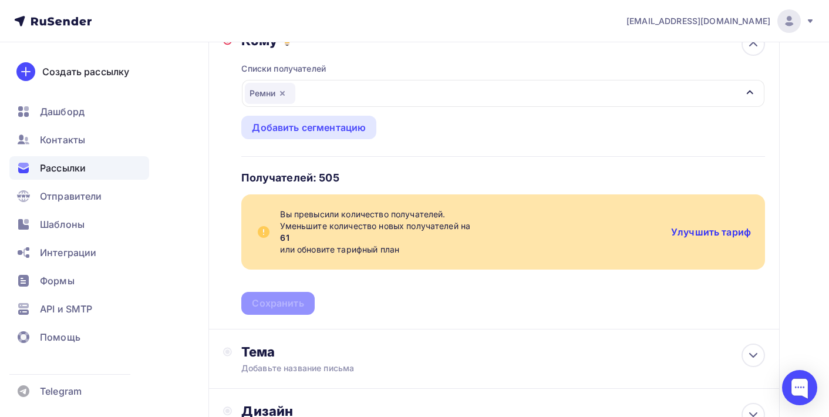
click at [722, 232] on link "Улучшить тариф" at bounding box center [711, 232] width 80 height 12
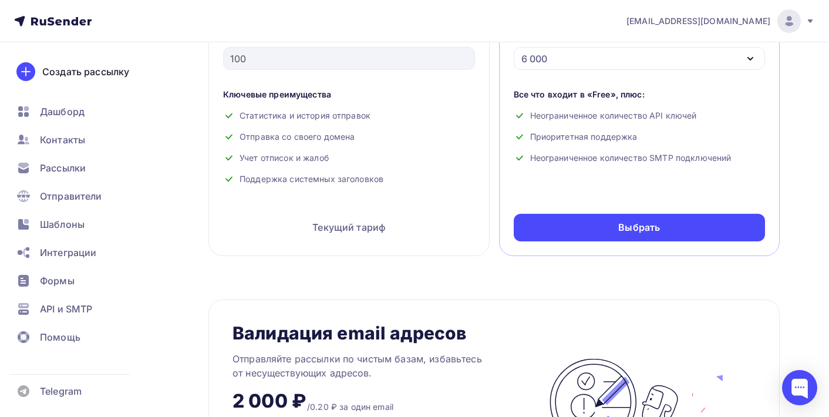
scroll to position [840, 0]
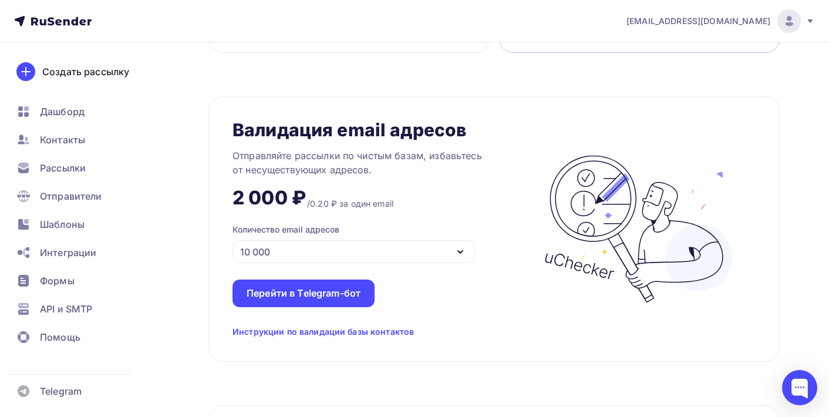
click at [814, 22] on icon at bounding box center [809, 20] width 9 height 9
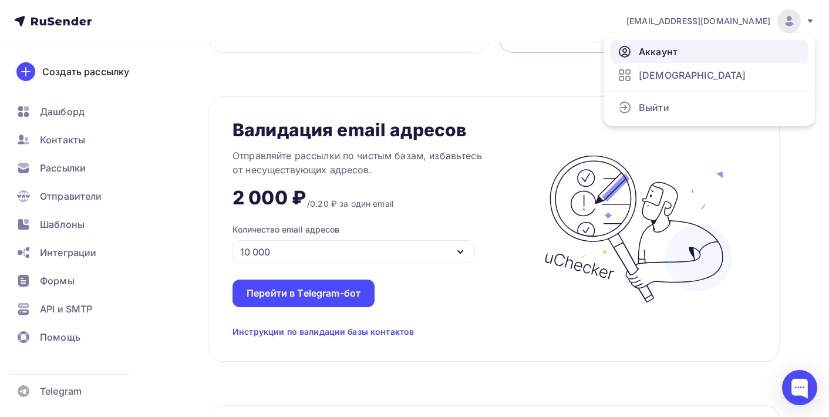
click at [657, 55] on span "Аккаунт" at bounding box center [658, 52] width 39 height 14
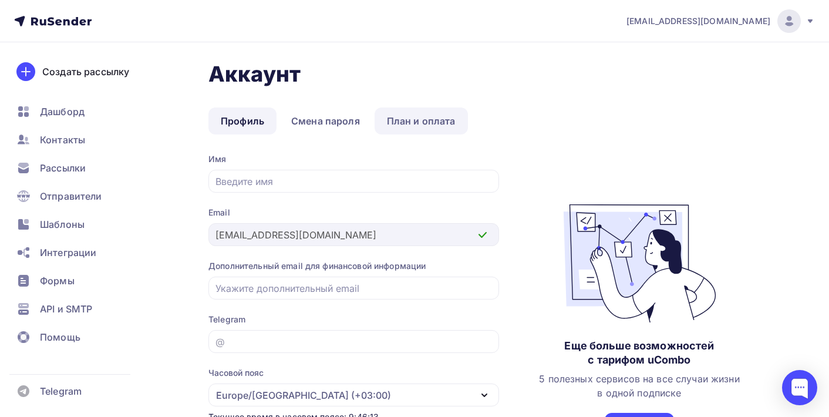
click at [420, 122] on link "План и оплата" at bounding box center [420, 120] width 93 height 27
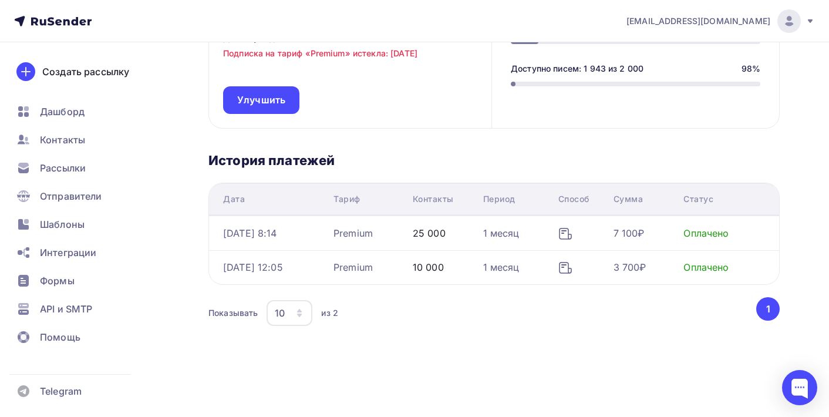
scroll to position [157, 0]
click at [73, 168] on span "Рассылки" at bounding box center [63, 168] width 46 height 14
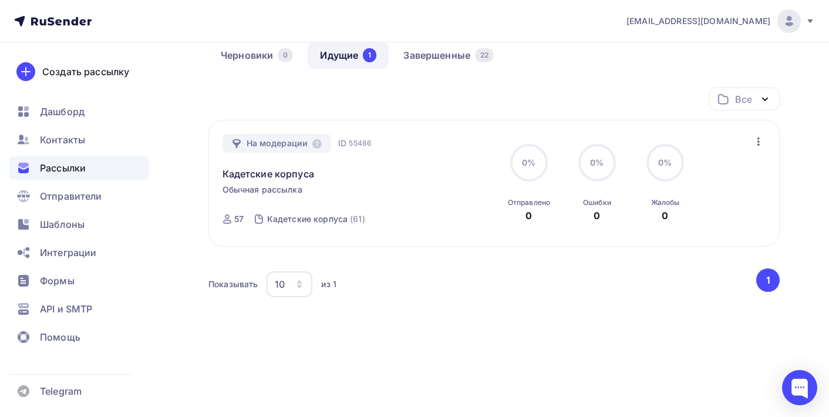
scroll to position [62, 0]
click at [808, 24] on icon at bounding box center [809, 20] width 9 height 9
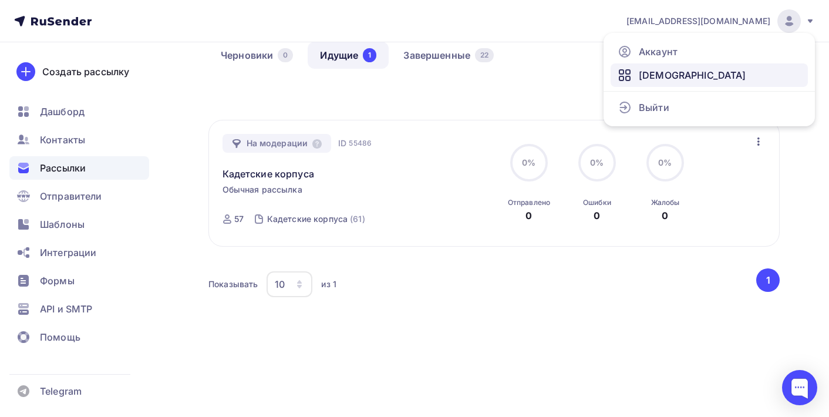
click at [701, 79] on link "[DEMOGRAPHIC_DATA]" at bounding box center [708, 74] width 197 height 23
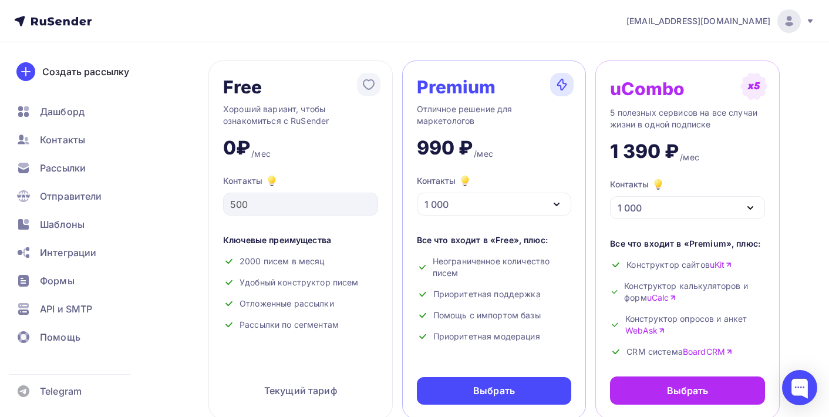
scroll to position [58, 0]
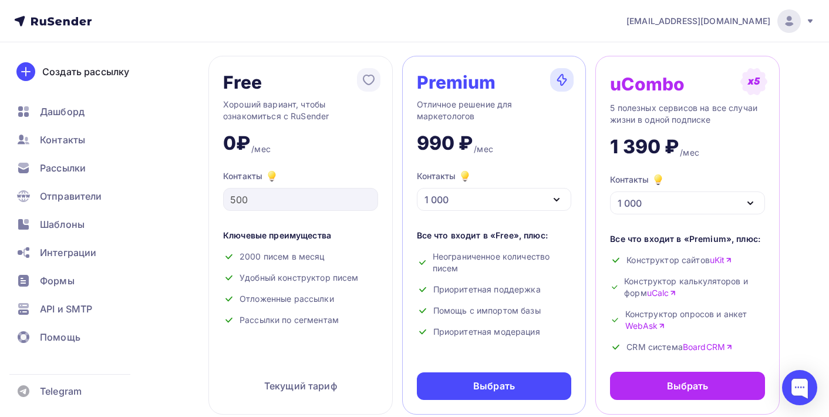
drag, startPoint x: 560, startPoint y: 207, endPoint x: 558, endPoint y: 201, distance: 6.3
click at [560, 207] on icon "button" at bounding box center [556, 199] width 14 height 14
click at [558, 201] on icon "button" at bounding box center [556, 199] width 14 height 14
click at [558, 201] on icon "button" at bounding box center [556, 199] width 5 height 2
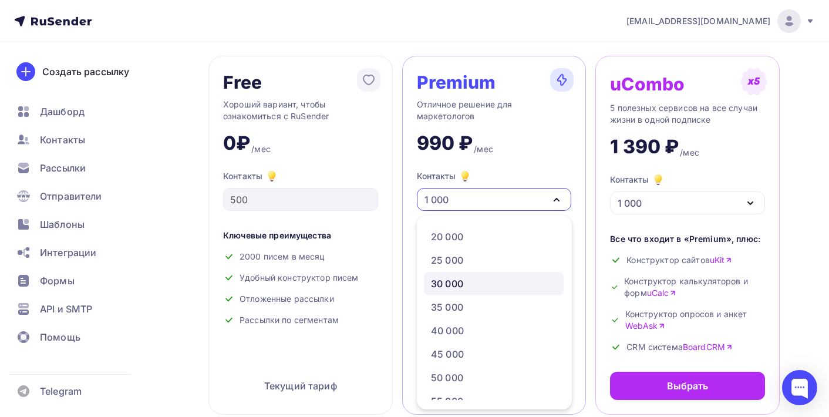
scroll to position [212, 0]
click at [488, 282] on div "30 000" at bounding box center [494, 283] width 126 height 14
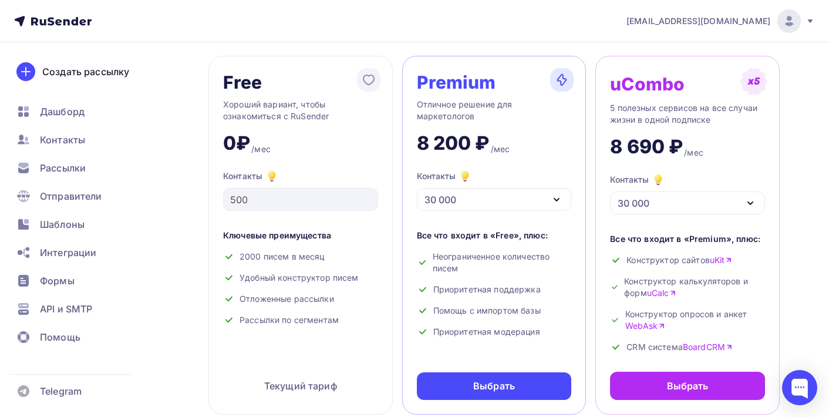
click at [560, 201] on icon "button" at bounding box center [556, 199] width 14 height 14
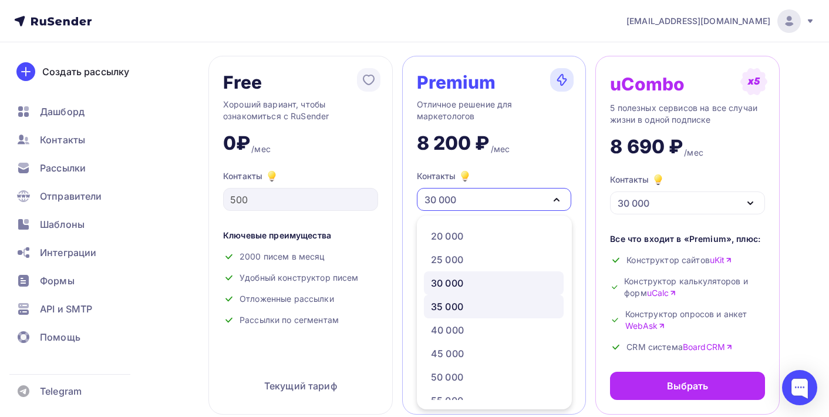
click at [504, 305] on div "35 000" at bounding box center [494, 306] width 126 height 14
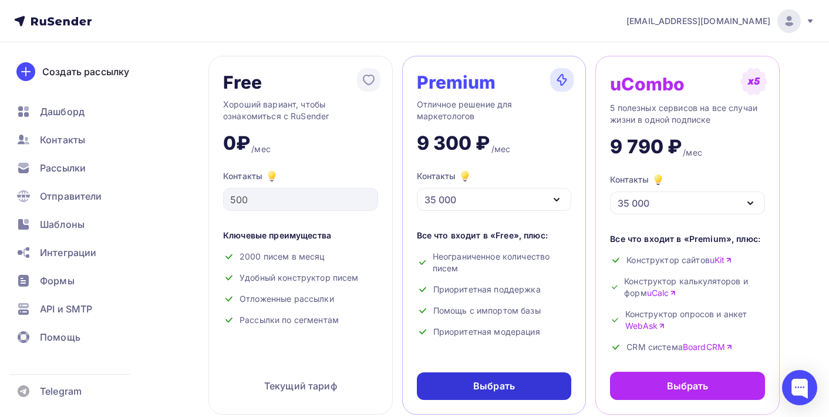
click at [518, 376] on div "Выбрать" at bounding box center [494, 386] width 155 height 28
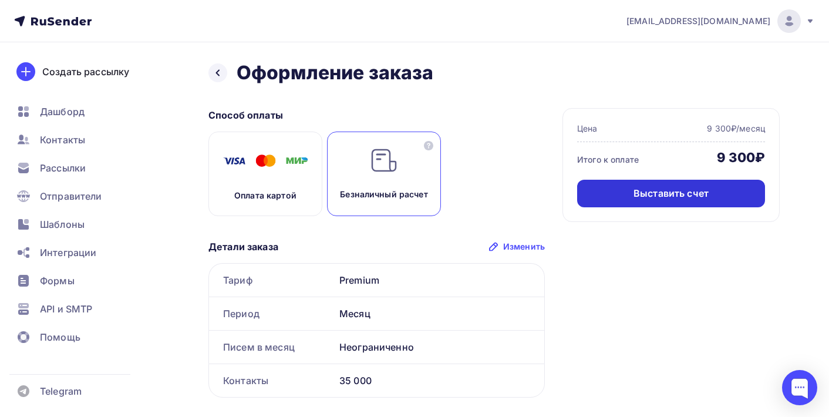
click at [701, 197] on div "Выставить счет" at bounding box center [670, 193] width 75 height 13
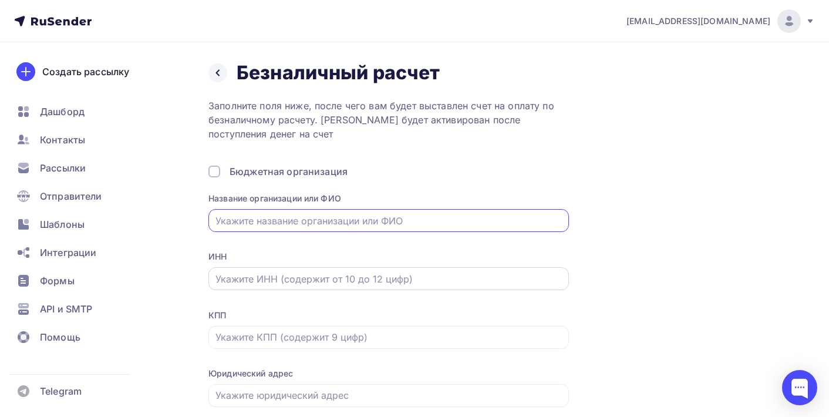
click at [385, 279] on input "text" at bounding box center [388, 279] width 347 height 14
paste input "5261005718"
type input "5261005718"
click at [452, 219] on input "text" at bounding box center [388, 221] width 347 height 14
paste input "АО «ЗАВОД ТРУД»"
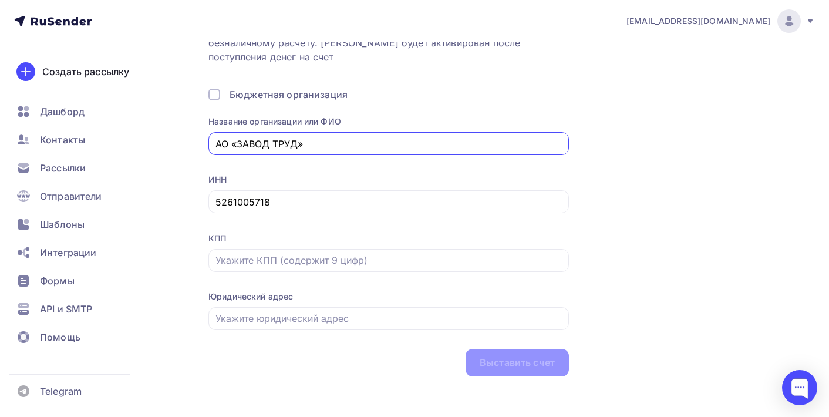
scroll to position [80, 0]
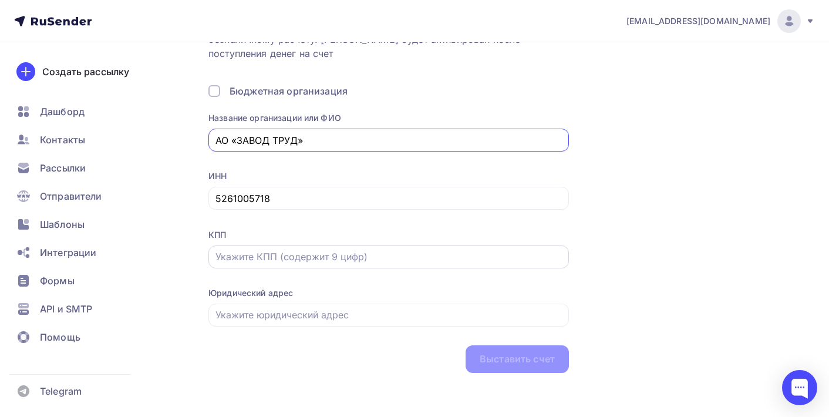
type input "АО «ЗАВОД ТРУД»"
click at [363, 261] on input "text" at bounding box center [388, 256] width 347 height 14
paste input "526101001"
type input "526101001"
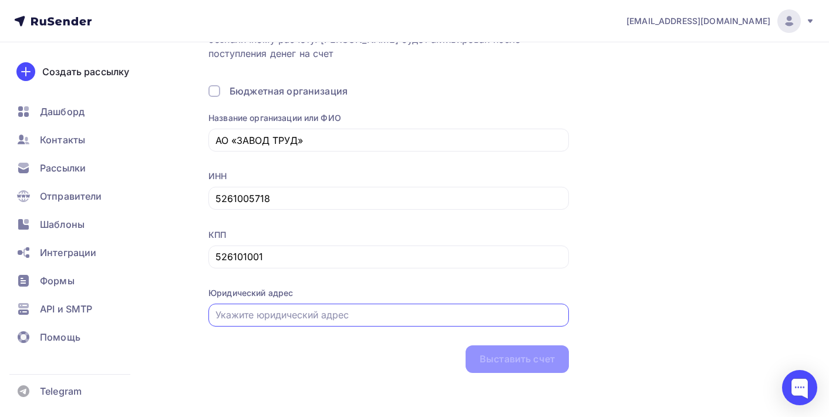
paste input "603950, г. Нижний Новгород, ГСП-246, ул. Ларина, д.18."
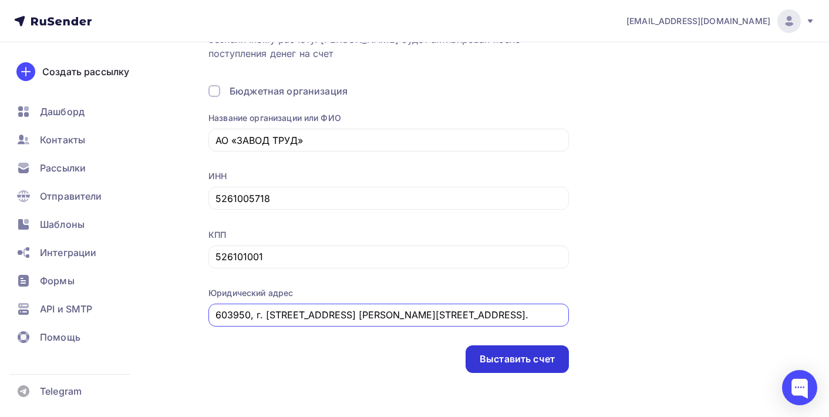
type input "603950, г. Нижний Новгород, ГСП-246, ул. Ларина, д.18."
click at [543, 360] on div "Выставить счет" at bounding box center [516, 358] width 75 height 13
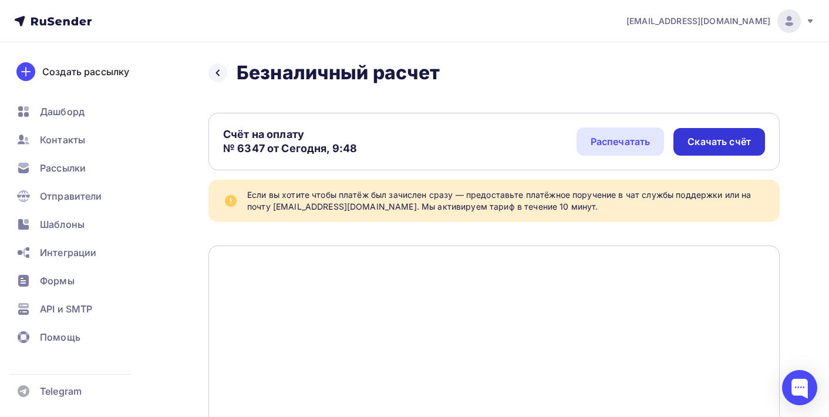
click at [724, 142] on div "Скачать счёт" at bounding box center [718, 141] width 63 height 13
click at [224, 76] on div at bounding box center [217, 72] width 19 height 19
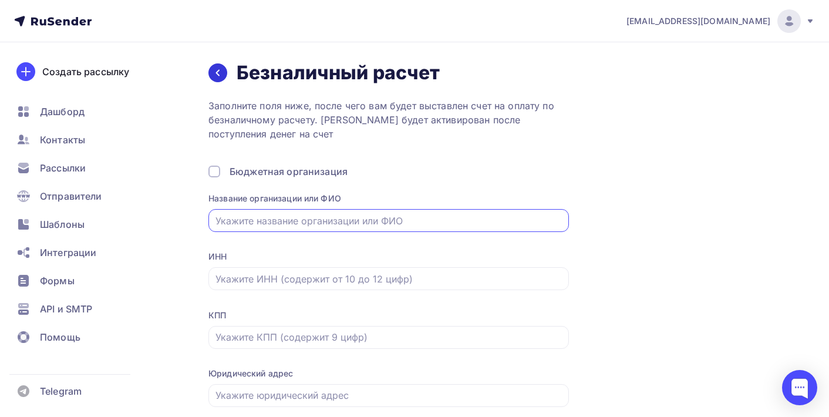
scroll to position [80, 0]
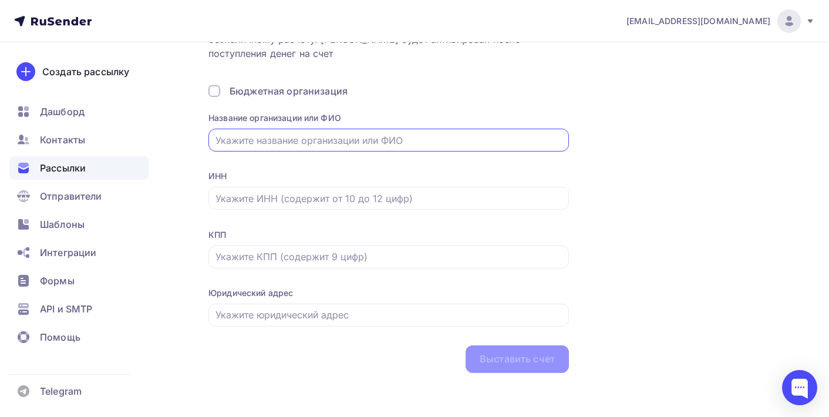
click at [71, 168] on span "Рассылки" at bounding box center [63, 168] width 46 height 14
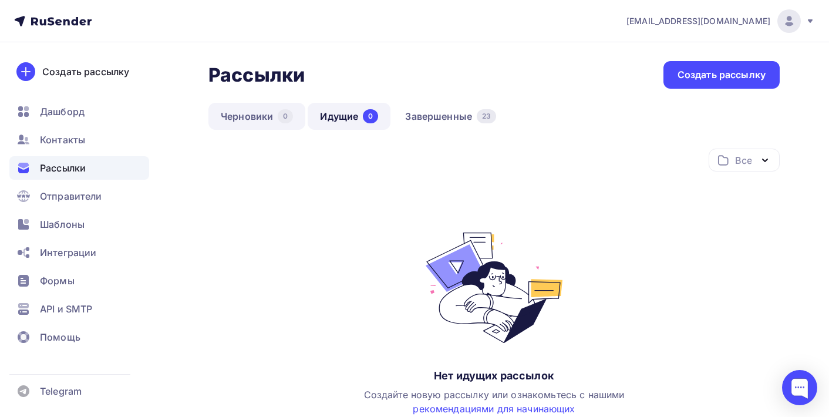
click at [261, 117] on link "Черновики 0" at bounding box center [256, 116] width 97 height 27
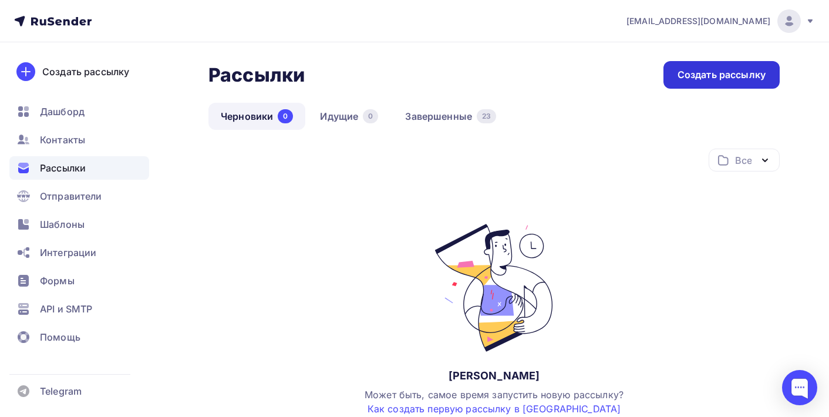
click at [709, 76] on div "Создать рассылку" at bounding box center [721, 74] width 88 height 13
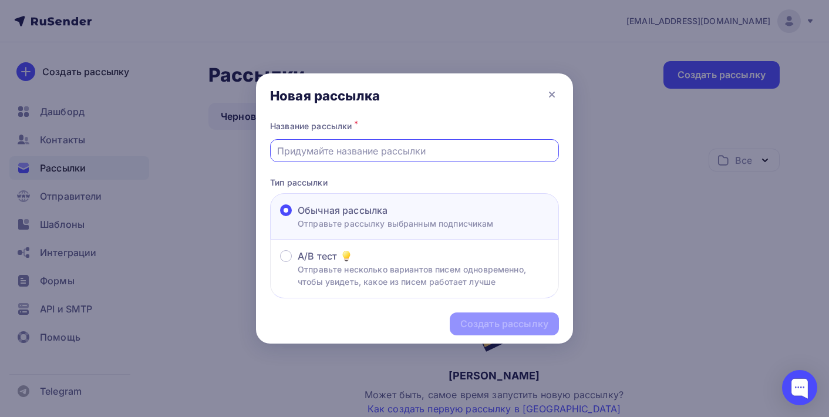
click at [411, 157] on input "text" at bounding box center [414, 151] width 275 height 14
type input "Кадетские корпуса"
click at [507, 330] on div "Создать рассылку" at bounding box center [504, 323] width 88 height 13
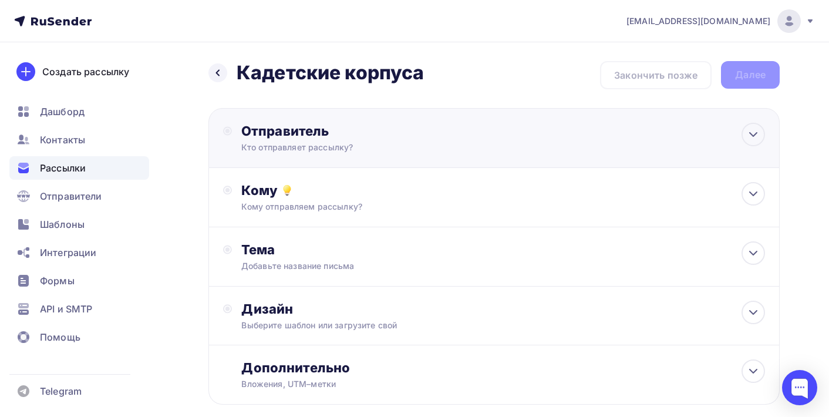
click at [438, 152] on div "Кто отправляет рассылку?" at bounding box center [355, 147] width 229 height 12
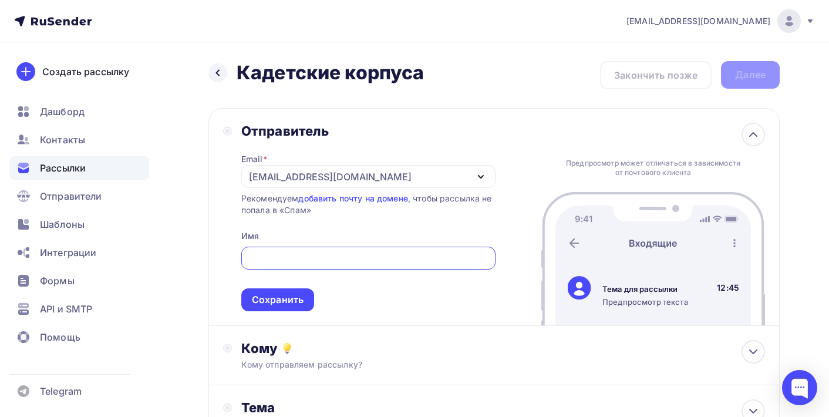
click at [450, 175] on div "[EMAIL_ADDRESS][DOMAIN_NAME]" at bounding box center [368, 176] width 254 height 23
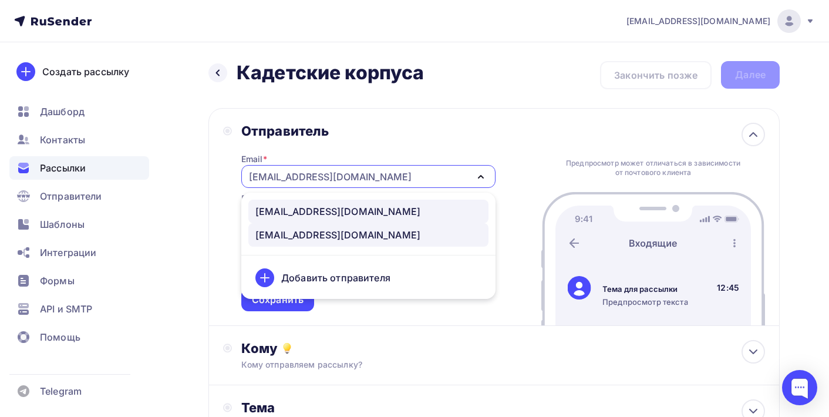
click at [423, 209] on div "info@zavod-trud.store" at bounding box center [368, 211] width 226 height 14
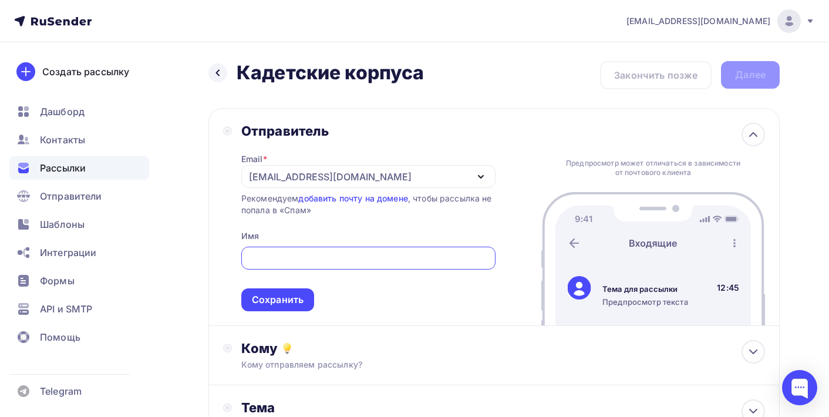
click at [384, 255] on input "text" at bounding box center [368, 258] width 241 height 14
type input "Завод Труд"
click at [286, 301] on div "Сохранить" at bounding box center [278, 299] width 52 height 13
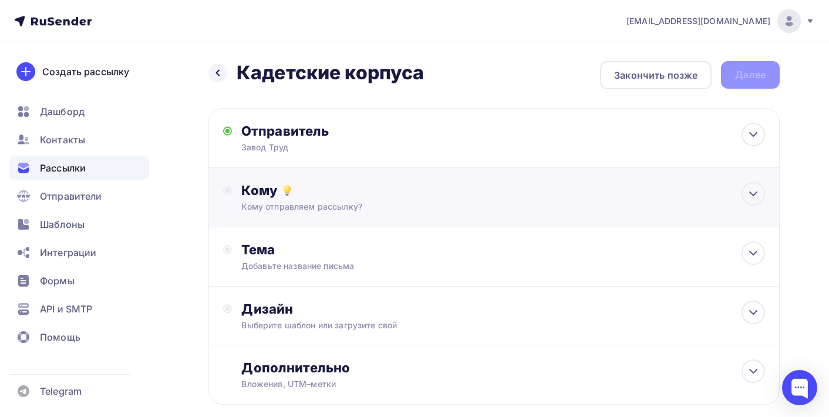
click at [345, 203] on div "Кому отправляем рассылку?" at bounding box center [476, 207] width 471 height 12
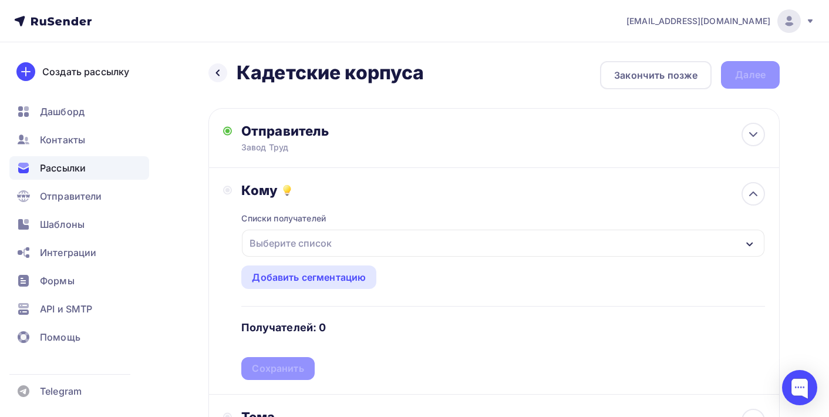
click at [306, 248] on div "Выберите список" at bounding box center [291, 242] width 92 height 21
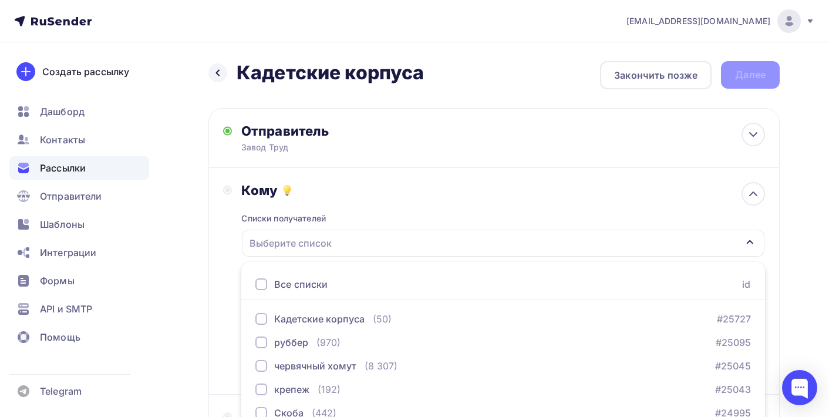
scroll to position [150, 0]
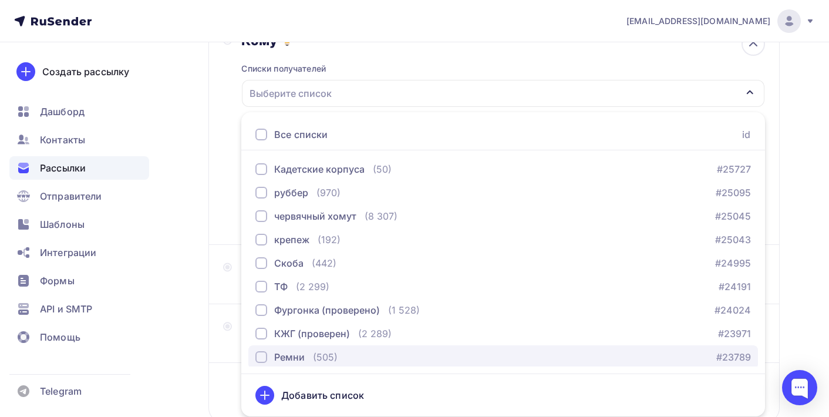
click at [263, 359] on div "button" at bounding box center [261, 357] width 12 height 12
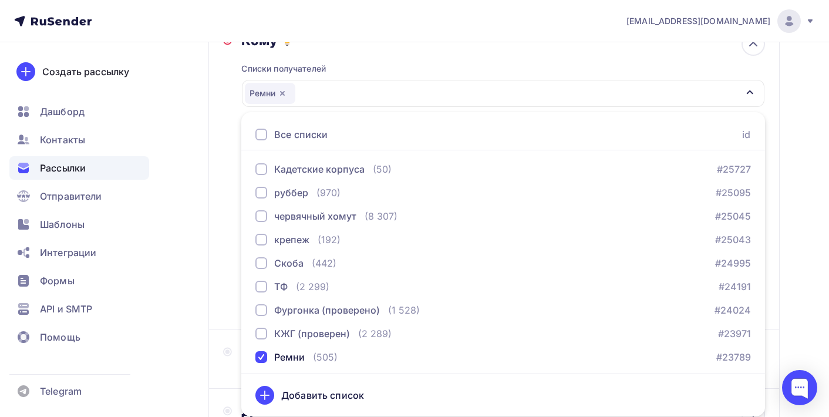
click at [220, 266] on div "Кому Списки получателей Ремни Все списки id Кадетские корпуса (50) #25727 руббе…" at bounding box center [493, 173] width 571 height 311
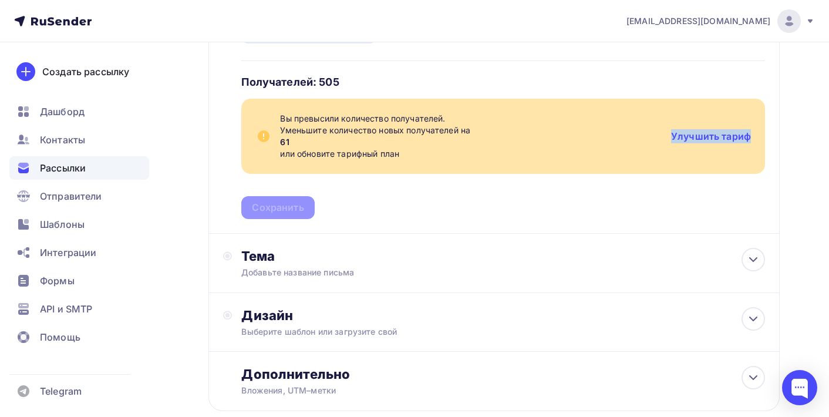
scroll to position [279, 0]
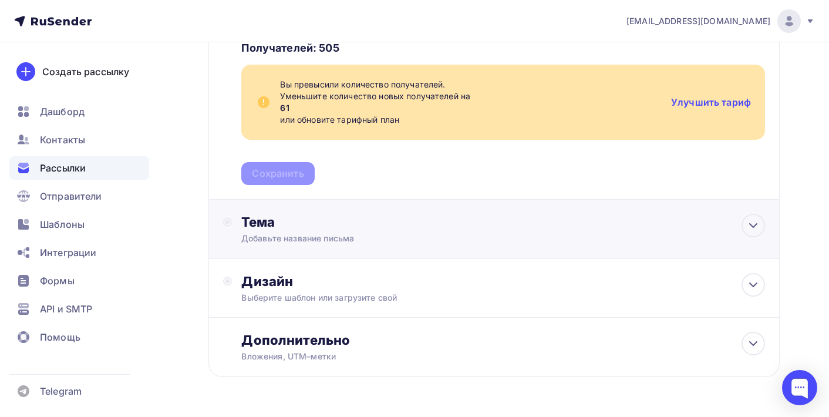
click at [556, 223] on div "Тема Добавьте название письма Тема * Рекомендуем использовать не более 150 симв…" at bounding box center [493, 229] width 571 height 59
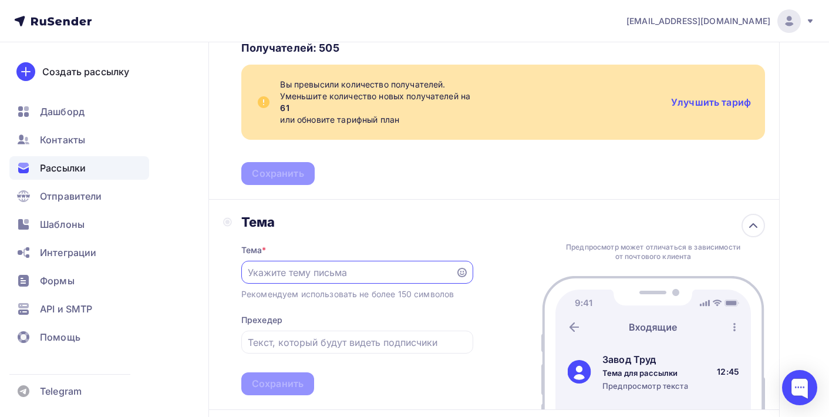
scroll to position [0, 0]
click at [411, 270] on input "text" at bounding box center [348, 272] width 201 height 14
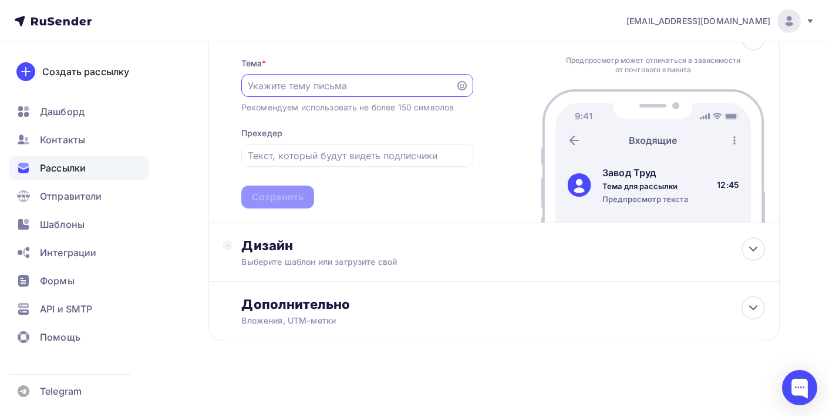
scroll to position [469, 0]
click at [367, 157] on input "text" at bounding box center [357, 155] width 218 height 14
click at [365, 83] on input "Кадетские ремни" at bounding box center [348, 86] width 201 height 14
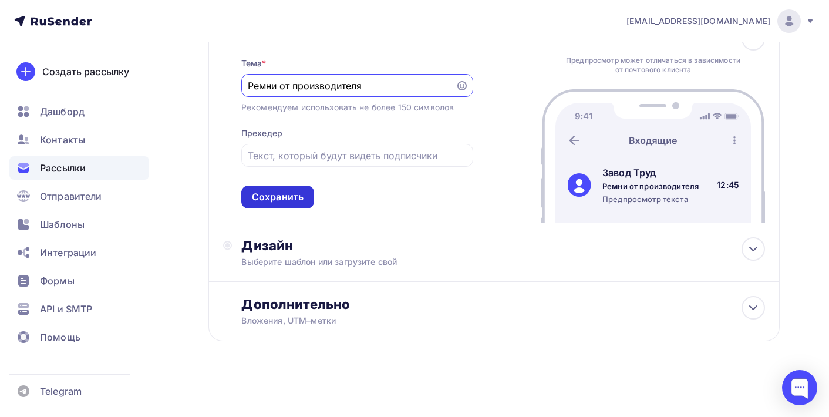
type input "Ремни от производителя"
click at [297, 200] on div "Сохранить" at bounding box center [278, 196] width 52 height 13
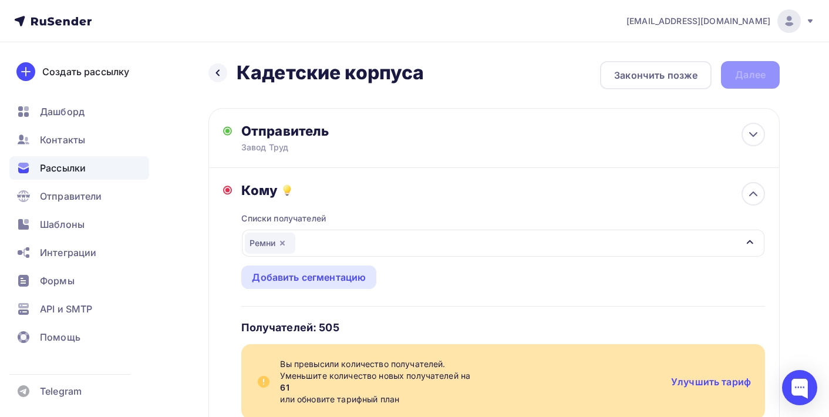
scroll to position [0, 0]
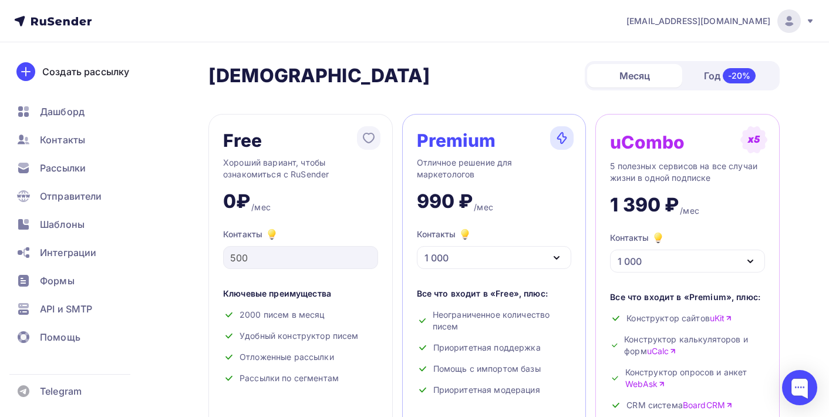
click at [548, 259] on div "1 000" at bounding box center [494, 257] width 155 height 23
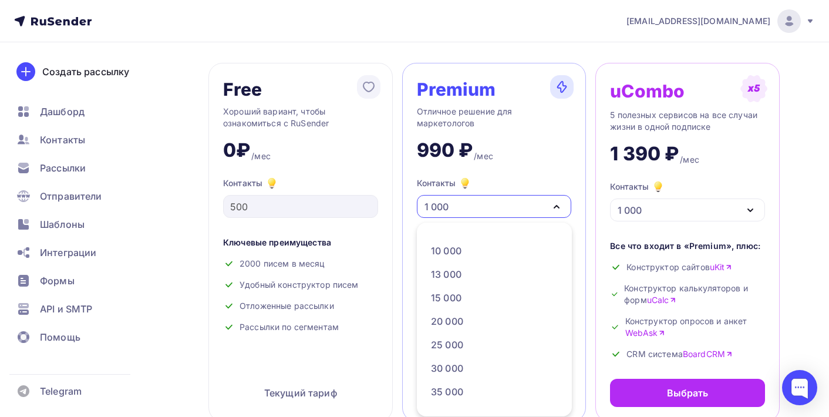
scroll to position [140, 0]
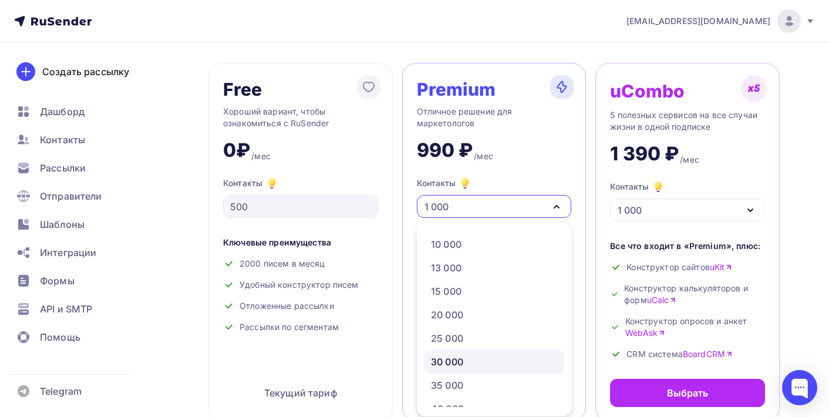
click at [518, 357] on div "30 000" at bounding box center [494, 361] width 126 height 14
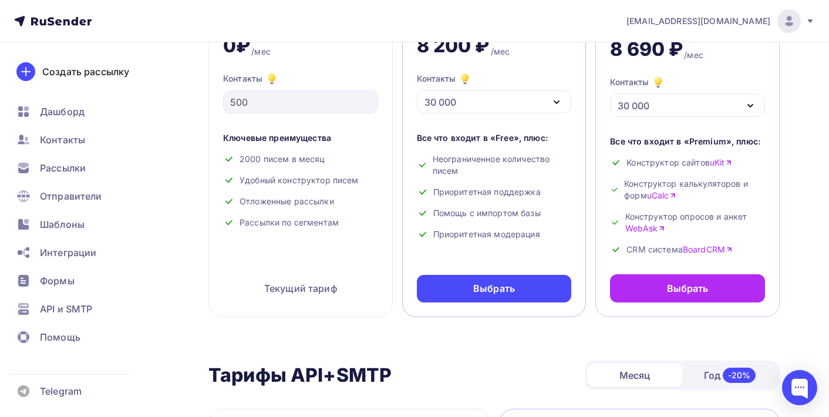
scroll to position [234, 0]
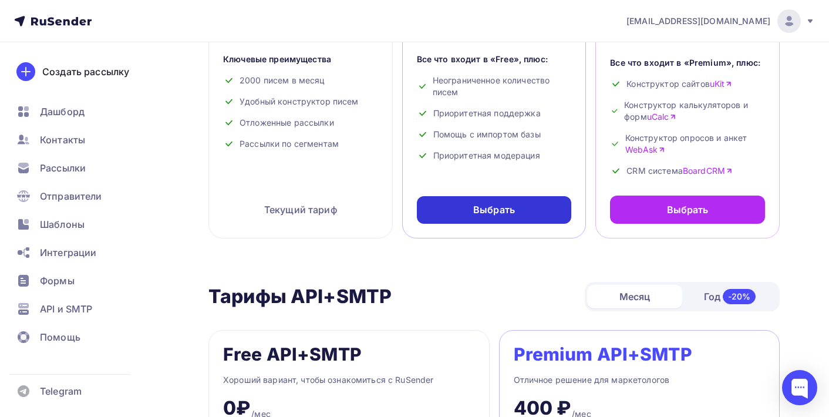
click at [552, 218] on div "Выбрать" at bounding box center [494, 210] width 155 height 28
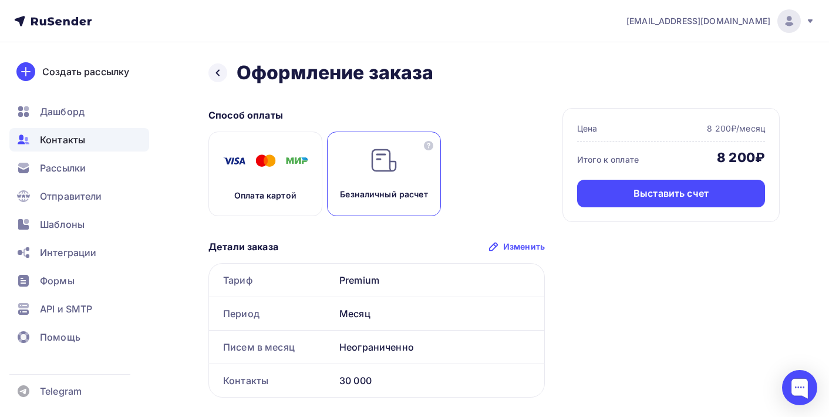
click at [76, 145] on span "Контакты" at bounding box center [62, 140] width 45 height 14
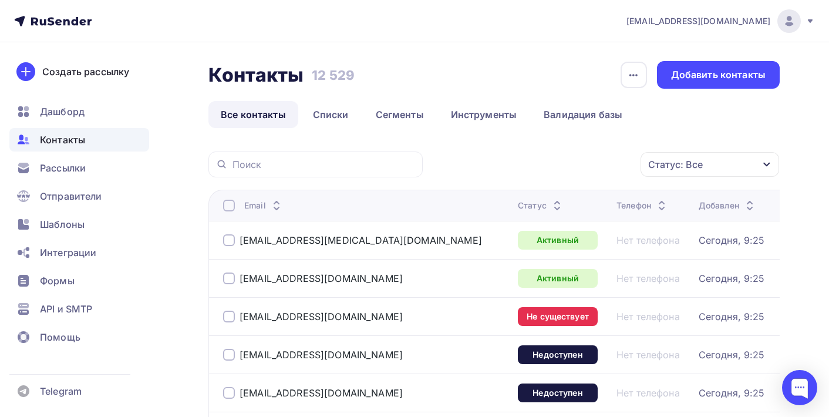
click at [229, 317] on div at bounding box center [229, 316] width 12 height 12
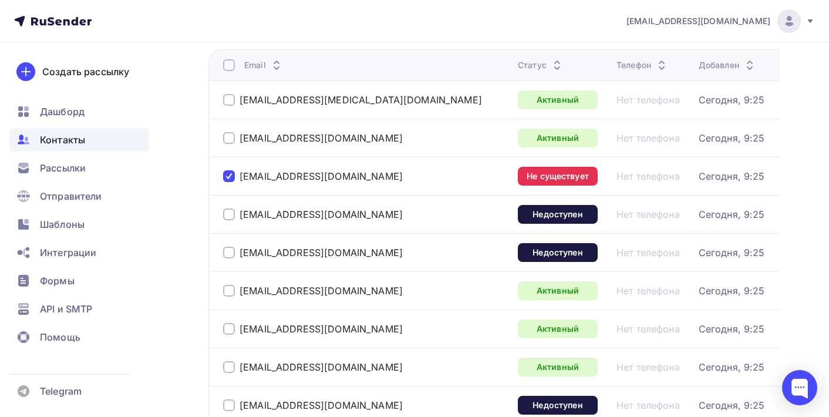
scroll to position [145, 0]
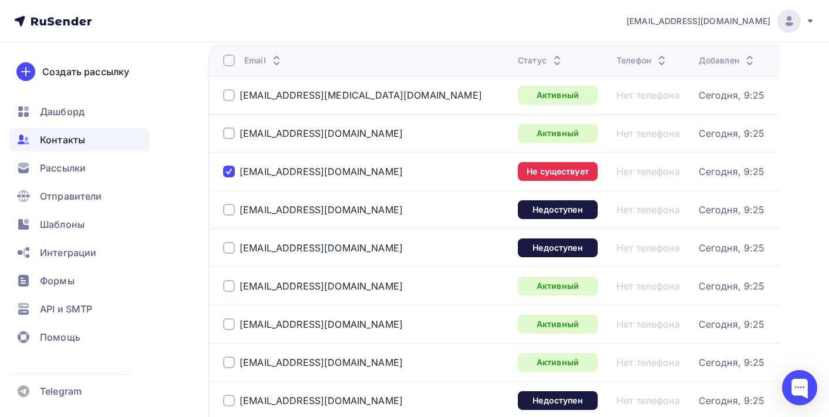
click at [223, 213] on div at bounding box center [229, 210] width 12 height 12
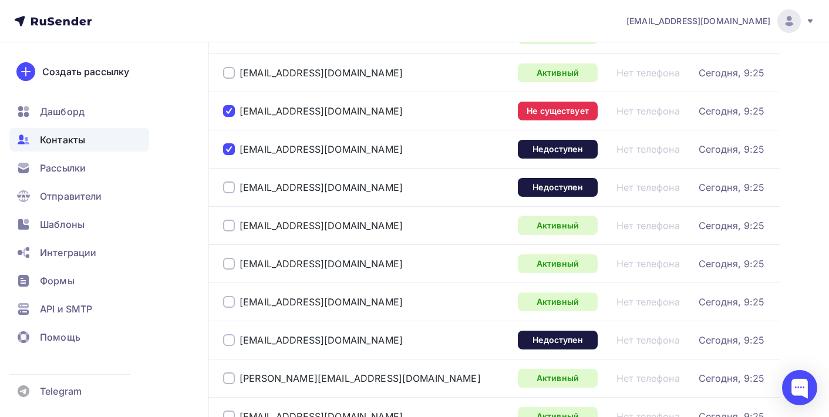
scroll to position [208, 0]
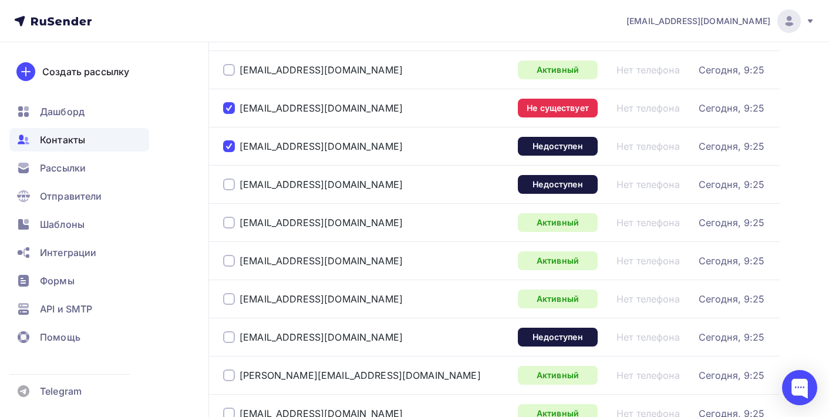
click at [230, 185] on div at bounding box center [229, 184] width 12 height 12
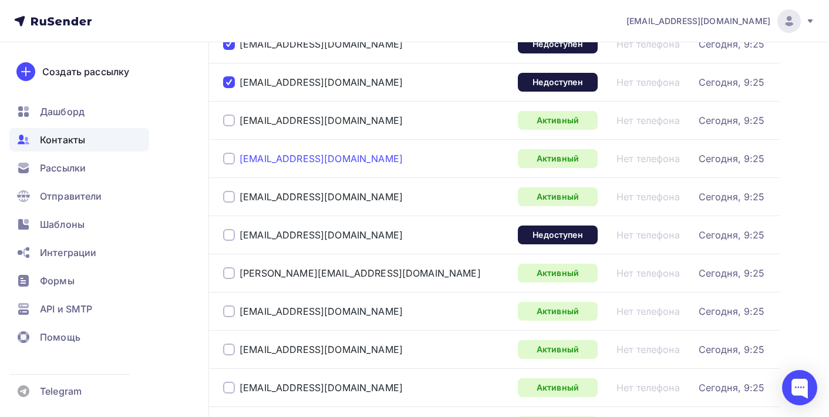
scroll to position [314, 0]
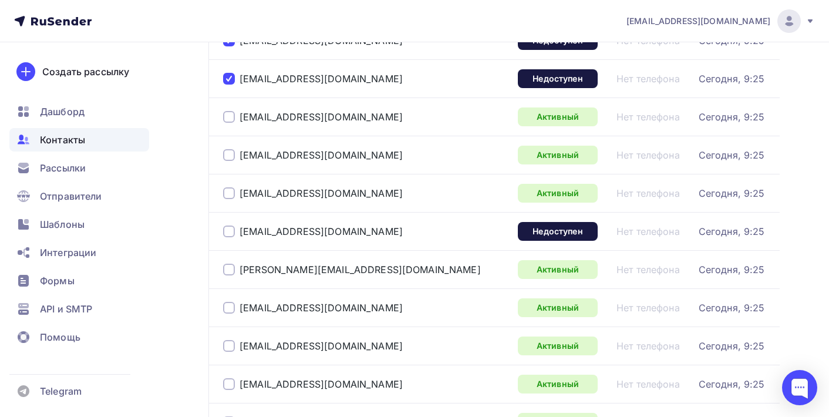
click at [225, 234] on div at bounding box center [229, 231] width 12 height 12
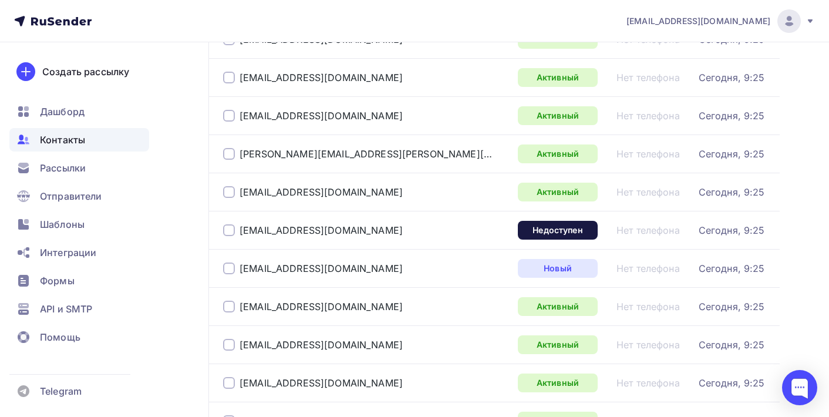
scroll to position [587, 0]
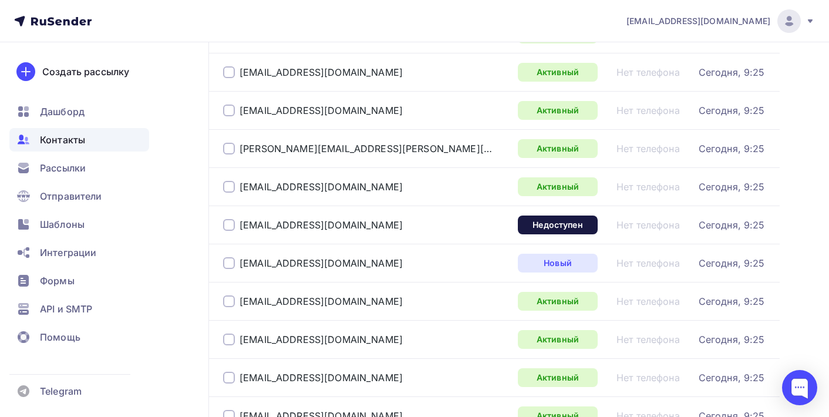
click at [228, 226] on div at bounding box center [229, 225] width 12 height 12
click at [231, 261] on div at bounding box center [229, 263] width 12 height 12
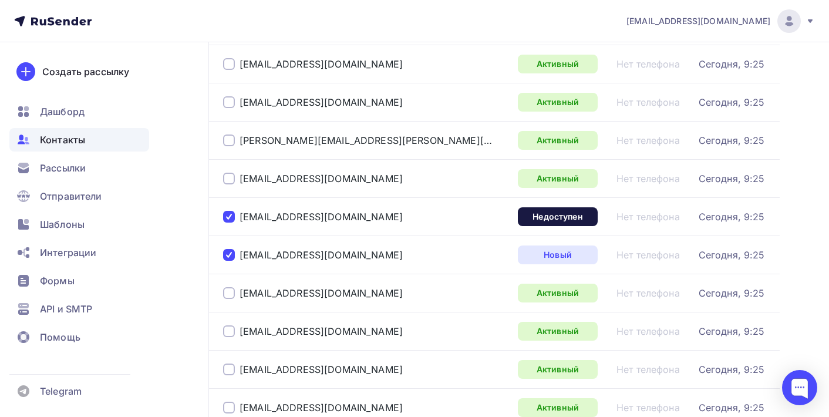
click at [230, 256] on div at bounding box center [229, 255] width 12 height 12
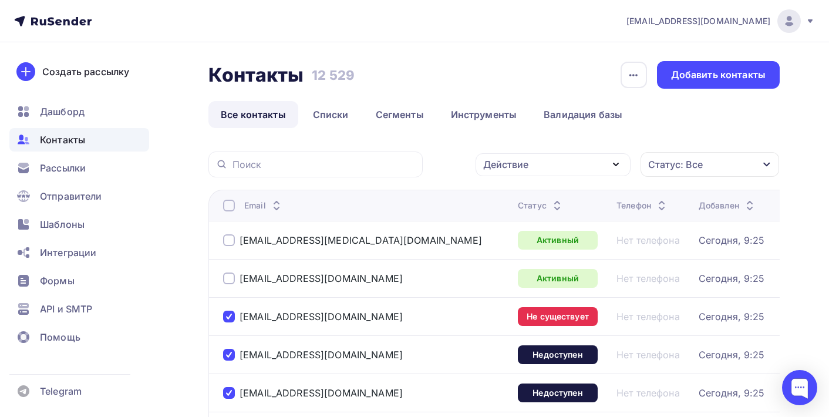
scroll to position [0, 0]
click at [602, 161] on div "Действие" at bounding box center [552, 164] width 155 height 23
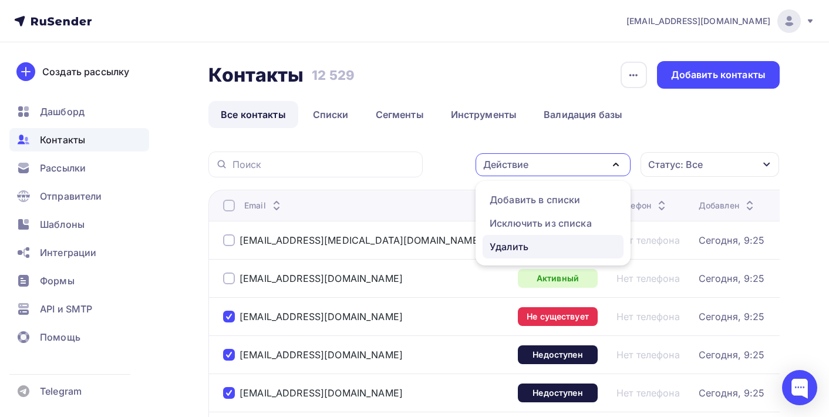
click at [549, 249] on div "Удалить" at bounding box center [552, 246] width 127 height 14
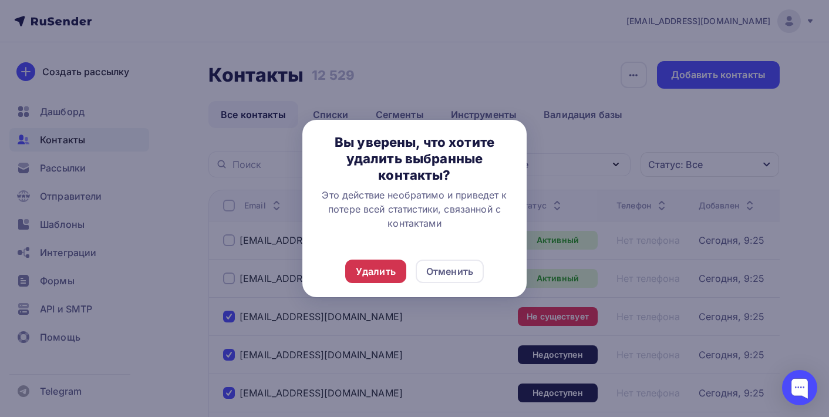
click at [387, 271] on div "Удалить" at bounding box center [376, 271] width 40 height 14
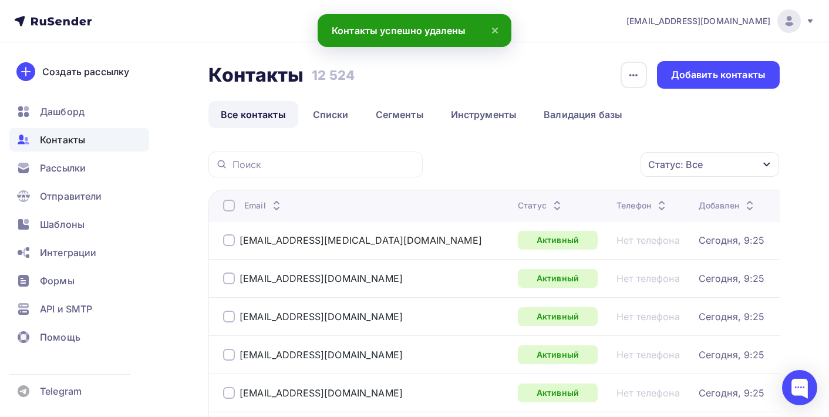
click at [550, 207] on icon at bounding box center [557, 208] width 14 height 14
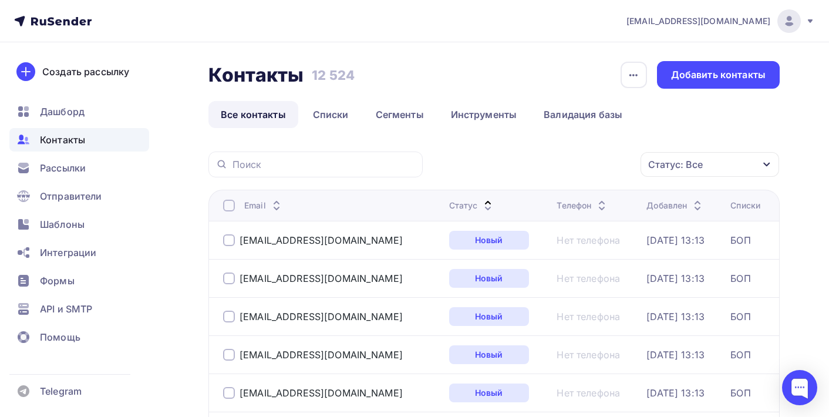
click at [481, 208] on icon at bounding box center [488, 208] width 14 height 14
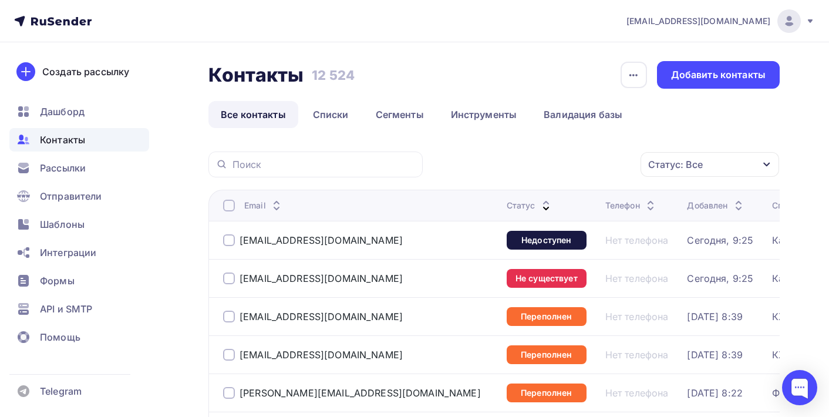
click at [228, 242] on div at bounding box center [229, 240] width 12 height 12
click at [229, 276] on div at bounding box center [229, 278] width 12 height 12
click at [616, 160] on icon "button" at bounding box center [616, 164] width 14 height 14
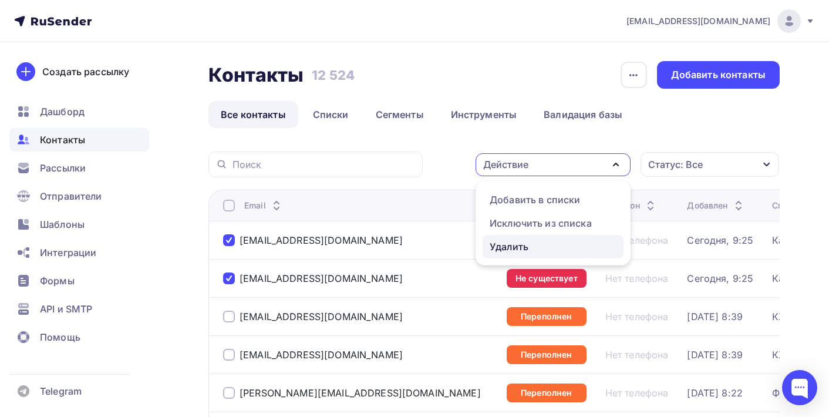
click at [555, 248] on div "Удалить" at bounding box center [552, 246] width 127 height 14
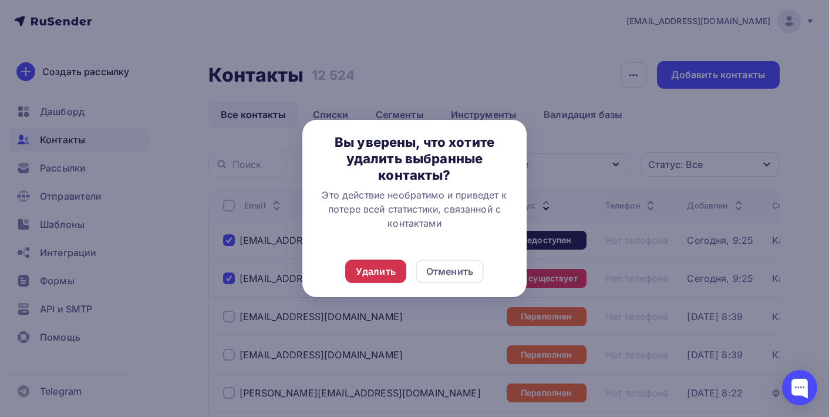
click at [374, 271] on div "Удалить" at bounding box center [376, 271] width 40 height 14
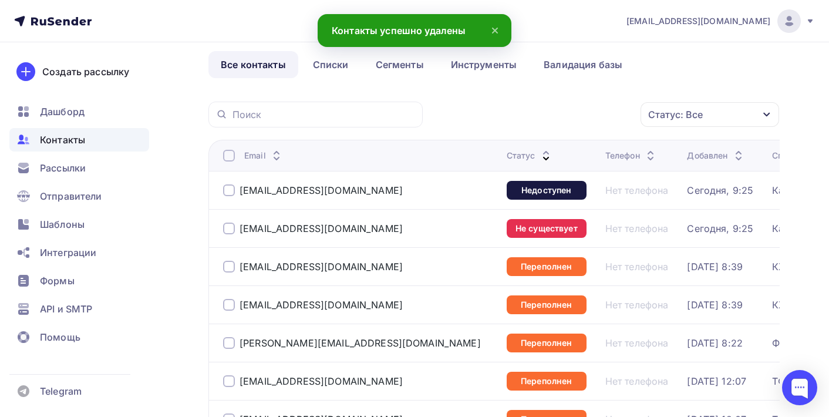
scroll to position [37, 0]
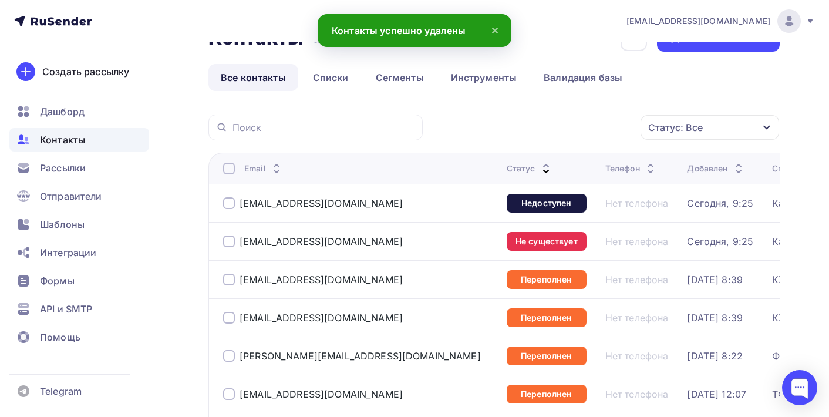
click at [230, 205] on div at bounding box center [229, 203] width 12 height 12
click at [231, 244] on div at bounding box center [229, 241] width 12 height 12
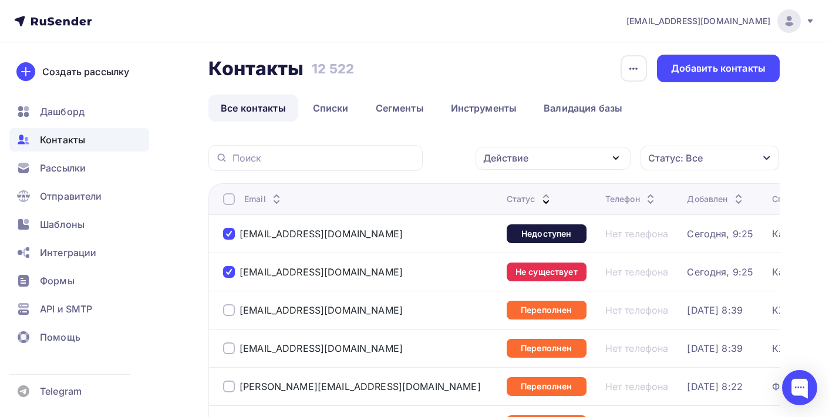
scroll to position [1, 0]
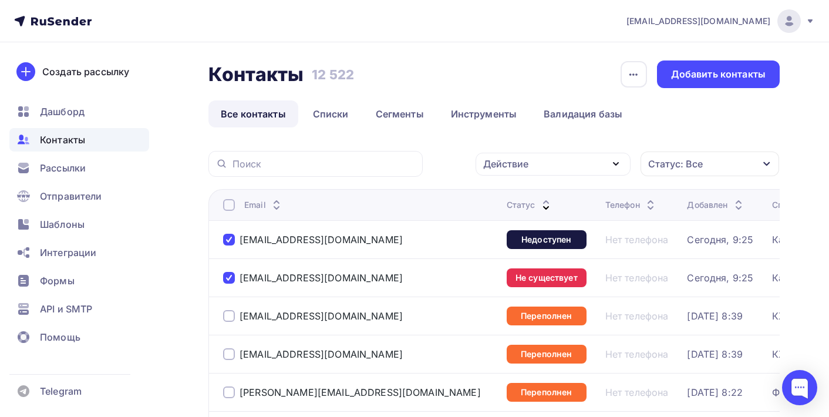
click at [614, 166] on icon "button" at bounding box center [616, 164] width 14 height 14
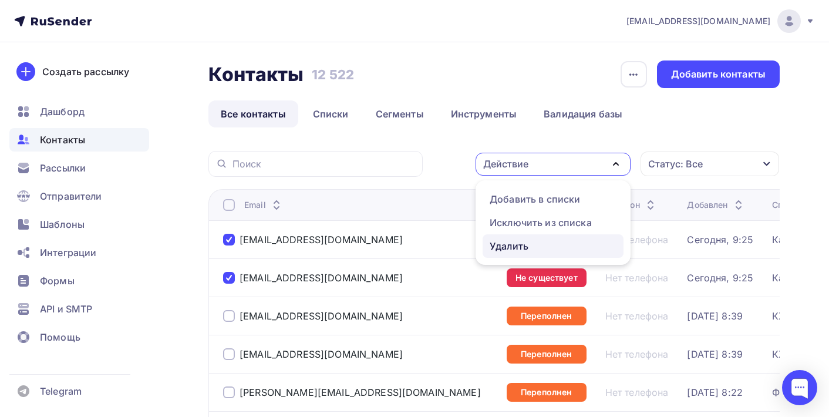
click at [570, 242] on div "Удалить" at bounding box center [552, 246] width 127 height 14
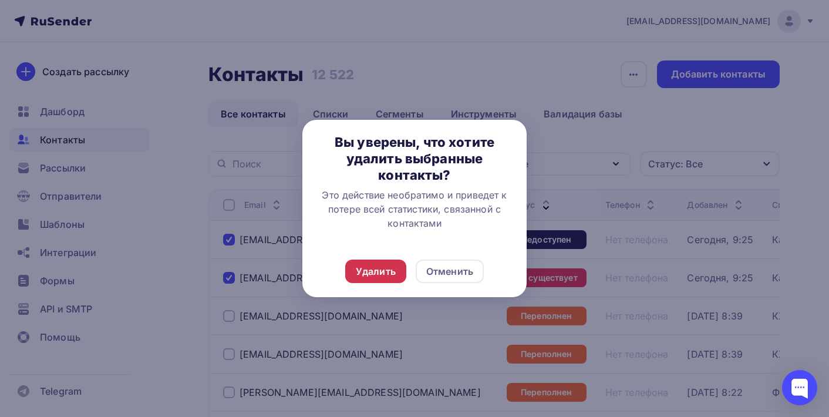
click at [384, 273] on div "Удалить" at bounding box center [376, 271] width 40 height 14
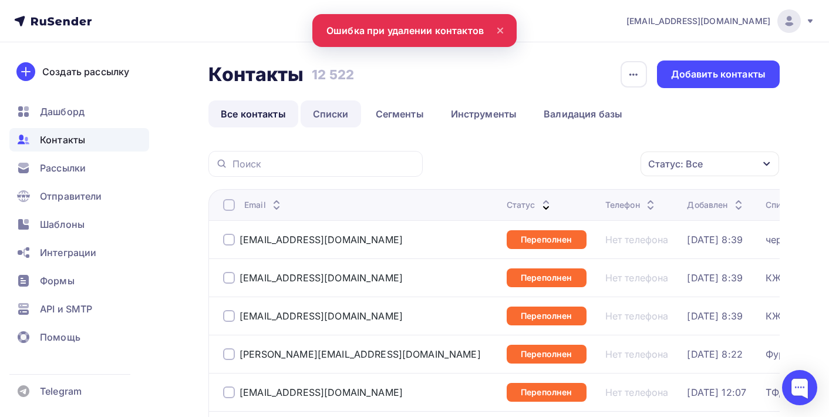
click at [332, 118] on link "Списки" at bounding box center [330, 113] width 60 height 27
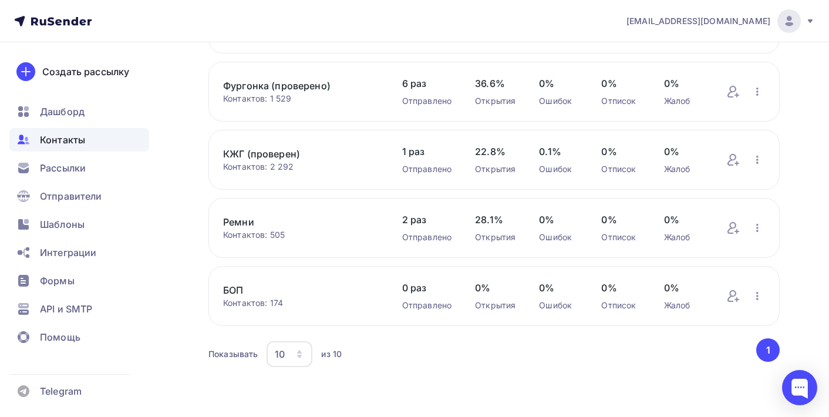
scroll to position [499, 0]
click at [240, 226] on link "Ремни" at bounding box center [301, 222] width 156 height 14
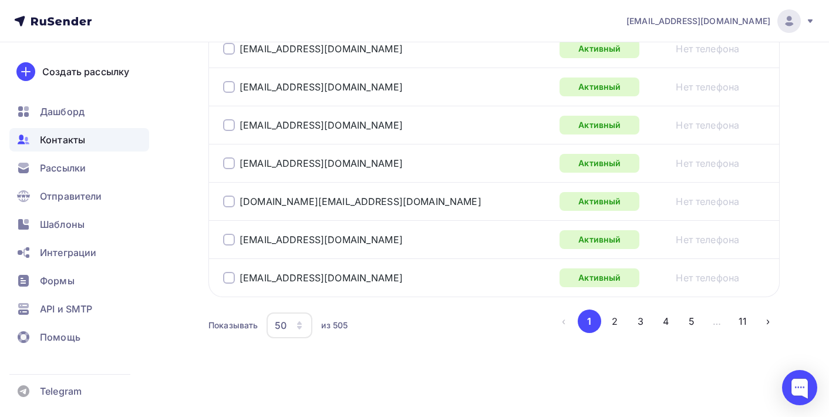
scroll to position [2025, 0]
click at [744, 322] on button "11" at bounding box center [742, 320] width 23 height 23
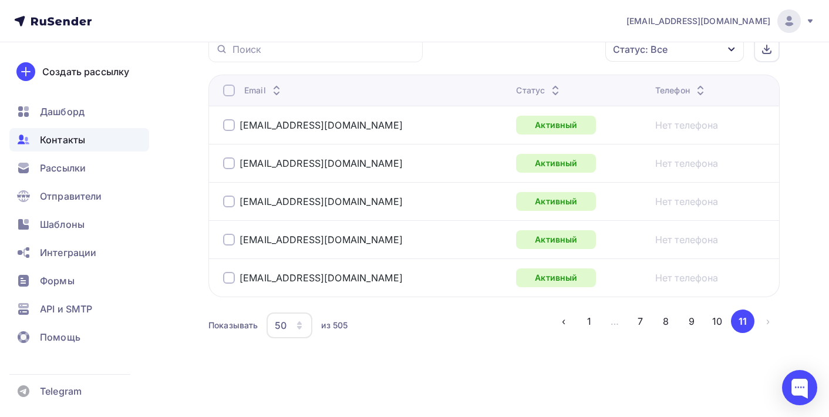
scroll to position [309, 0]
click at [721, 320] on button "10" at bounding box center [716, 320] width 23 height 23
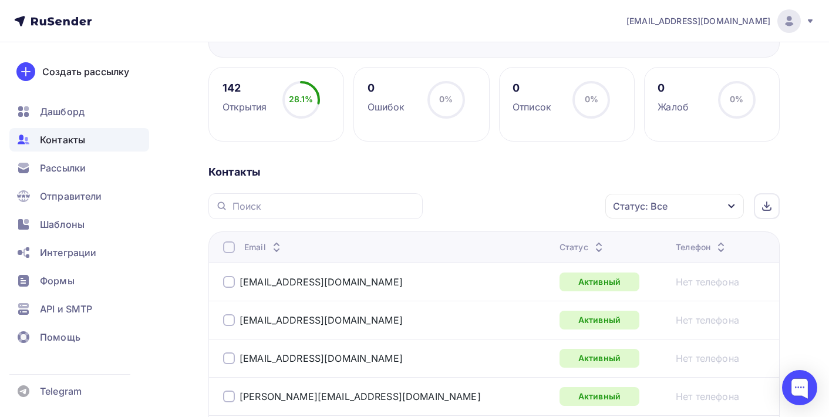
scroll to position [150, 0]
click at [748, 23] on span "[EMAIL_ADDRESS][DOMAIN_NAME]" at bounding box center [698, 21] width 144 height 12
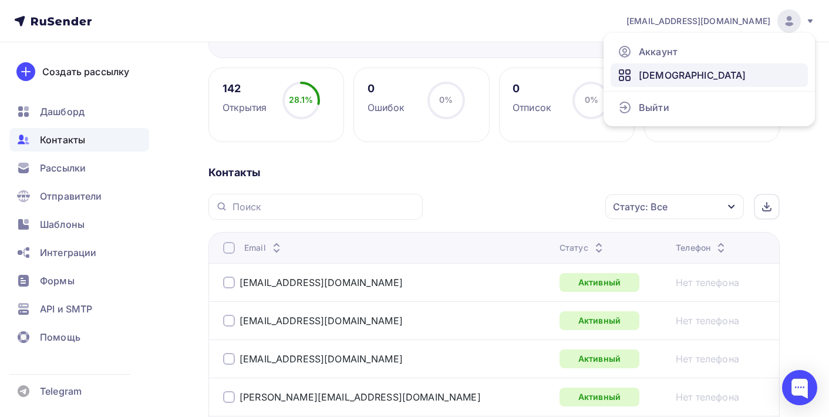
click at [675, 71] on link "[DEMOGRAPHIC_DATA]" at bounding box center [708, 74] width 197 height 23
click at [660, 74] on div "0 Жалоб 0% 0%" at bounding box center [712, 104] width 136 height 75
